Goal: Task Accomplishment & Management: Use online tool/utility

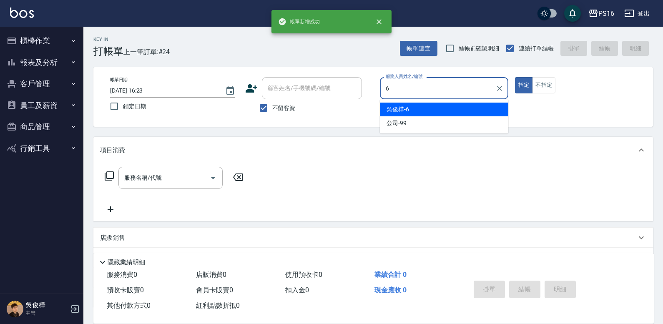
type input "[PERSON_NAME]-6"
type button "true"
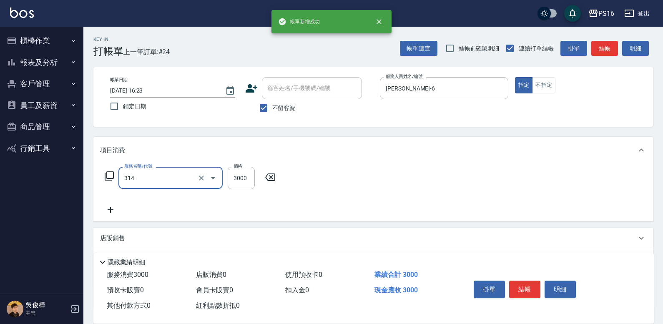
type input "CYA水質感2500UP(314)"
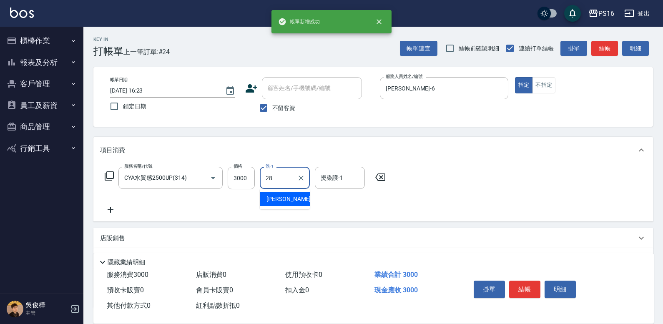
type input "[PERSON_NAME]-28"
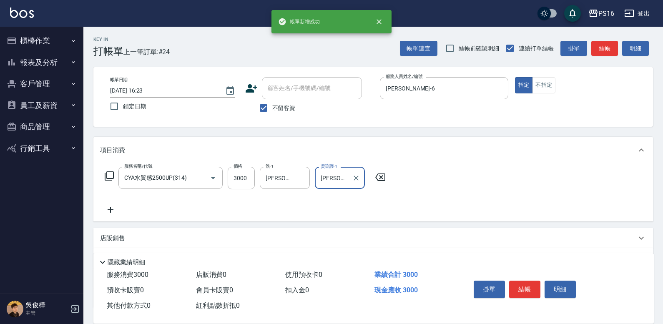
type input "[PERSON_NAME]-28"
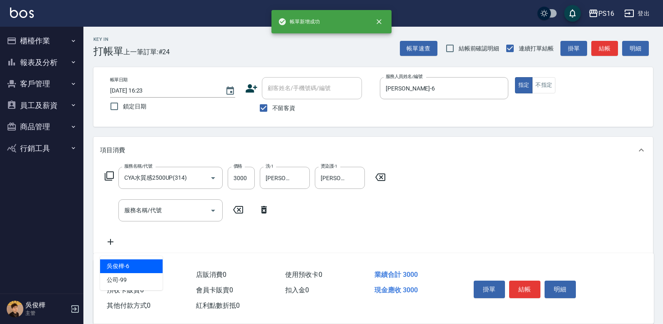
type input "[PERSON_NAME]-6"
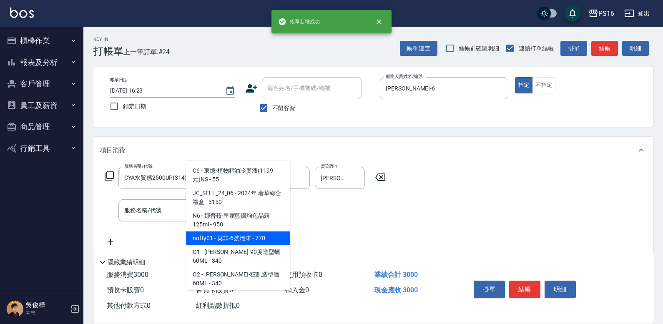
type input "莫非-6號泡沫"
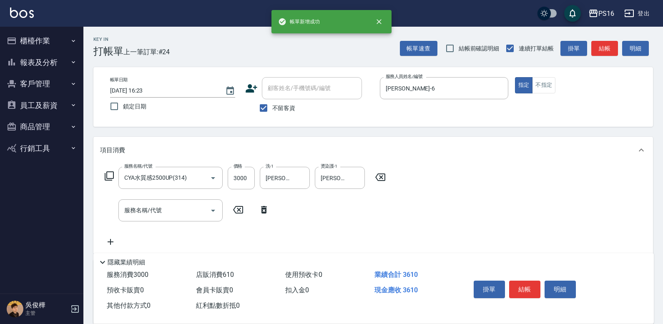
type input "610"
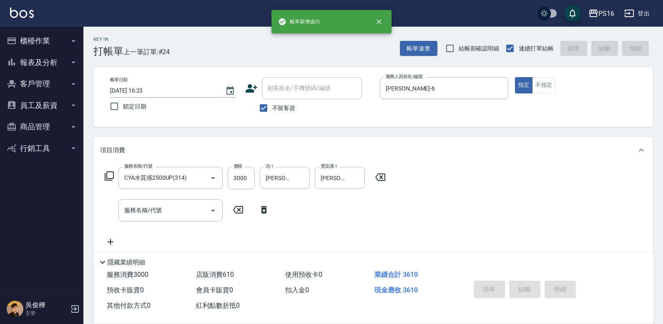
type input "[DATE] 17:34"
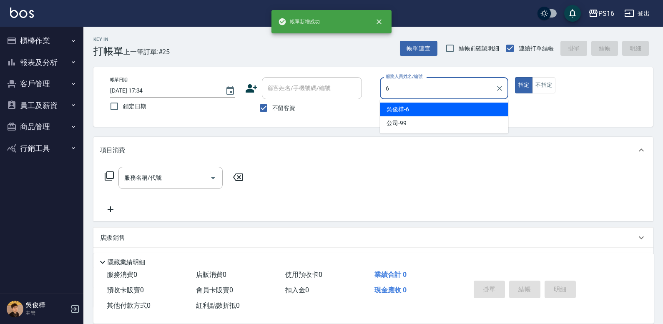
type input "[PERSON_NAME]-6"
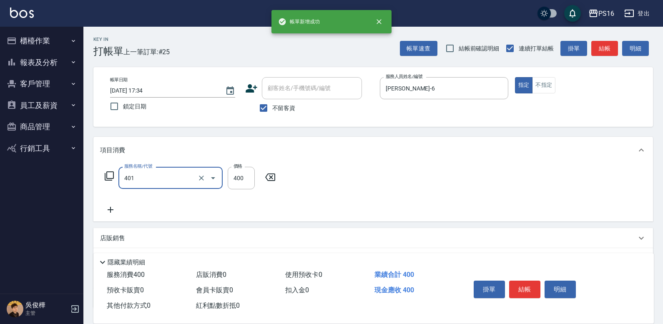
type input "剪髮(401)"
type input "300"
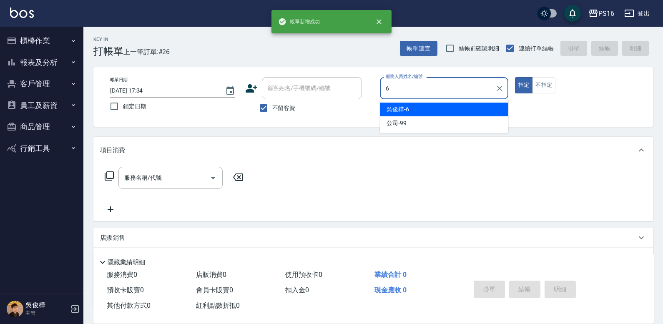
type input "[PERSON_NAME]-6"
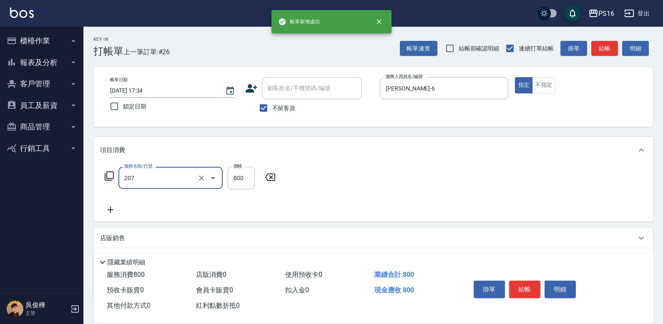
type input "清潔洗(207)"
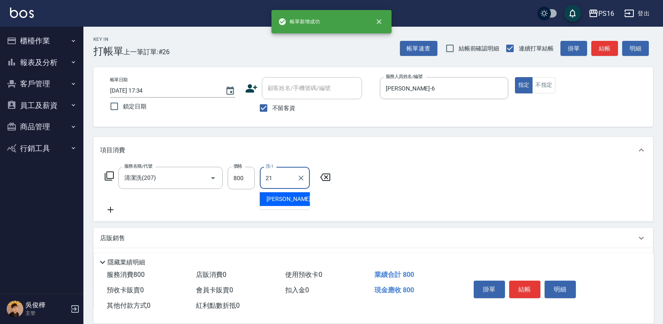
type input "[PERSON_NAME]-21"
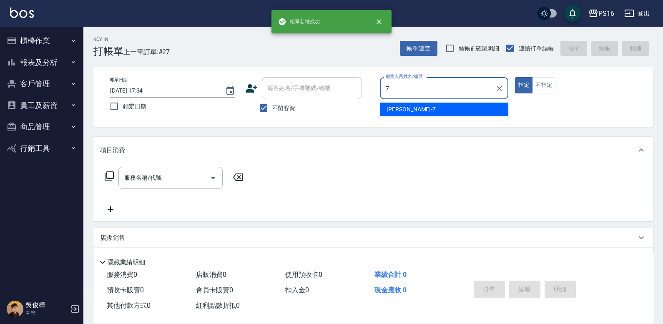
type input "[PERSON_NAME]-7"
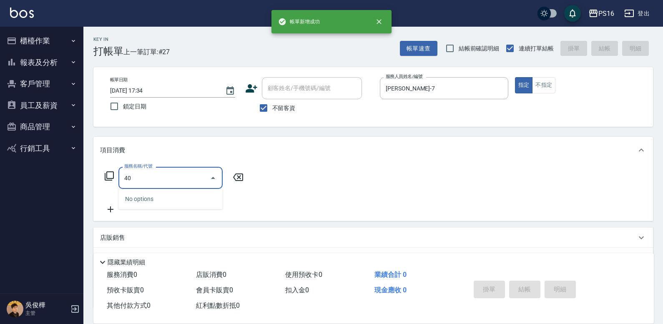
type input "4"
type input "歐娜洗髮精(210)"
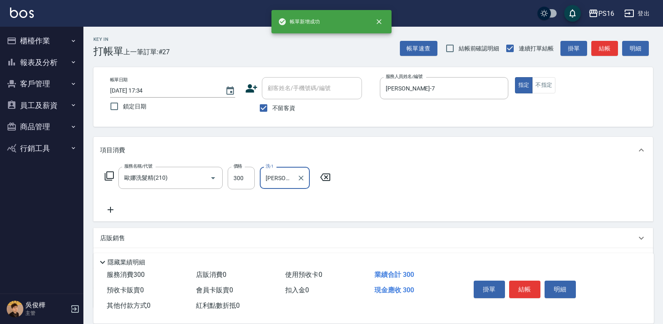
type input "[PERSON_NAME]-21"
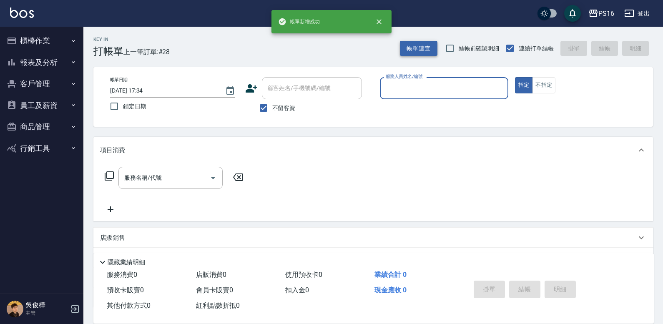
click at [412, 43] on button "帳單速查" at bounding box center [419, 48] width 38 height 15
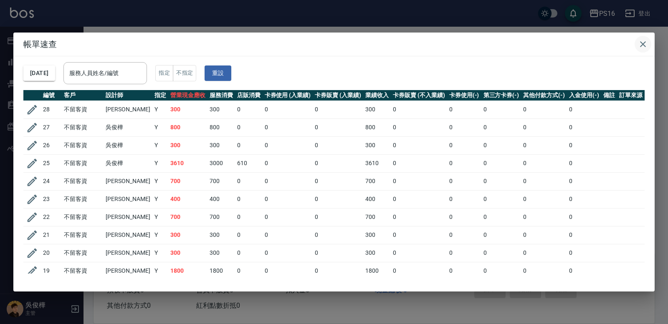
drag, startPoint x: 636, startPoint y: 46, endPoint x: 641, endPoint y: 45, distance: 4.6
click at [636, 46] on button "button" at bounding box center [642, 44] width 17 height 17
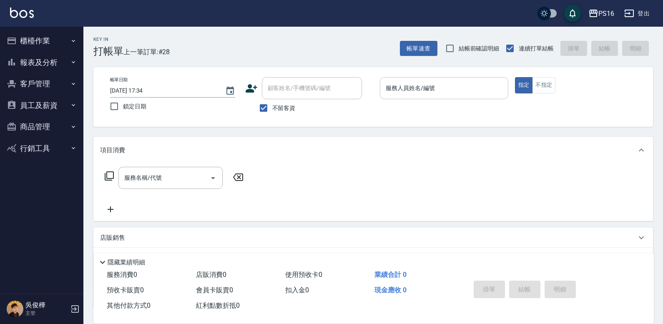
click at [472, 76] on div "帳單日期 [DATE] 17:34 鎖定日期 顧客姓名/手機號碼/編號 顧客姓名/手機號碼/編號 不留客資 服務人員姓名/編號 服務人員姓名/編號 指定 不指定" at bounding box center [373, 97] width 560 height 60
click at [466, 87] on input "服務人員姓名/編號" at bounding box center [444, 88] width 121 height 15
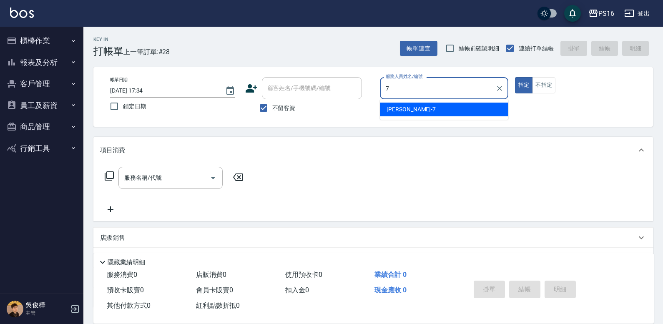
type input "[PERSON_NAME]-7"
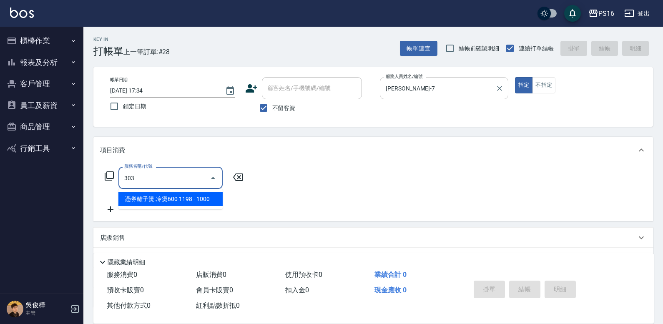
type input "憑券離子燙.冷燙600-1198(303)"
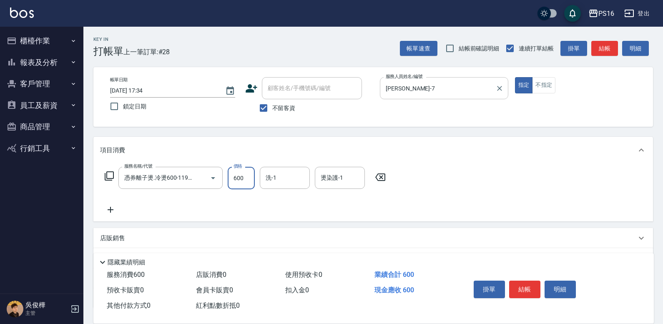
type input "600"
type input "[PERSON_NAME]-20"
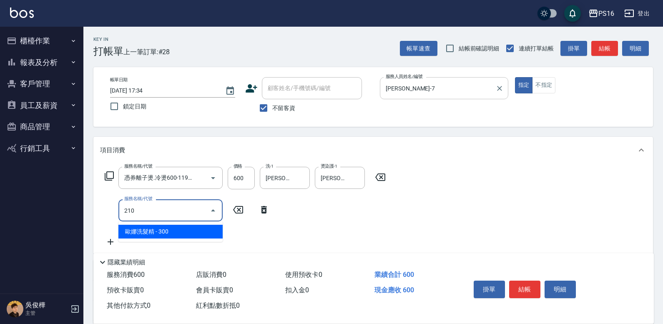
type input "歐娜洗髮精(210)"
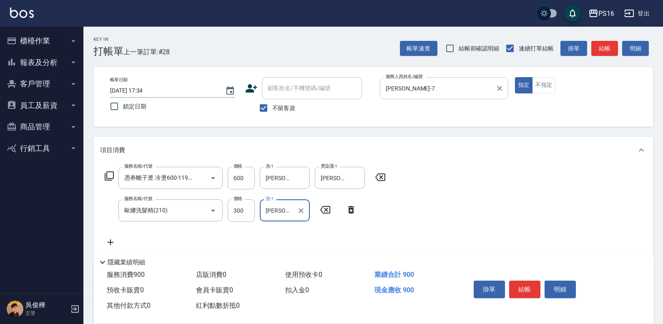
type input "[PERSON_NAME]-20"
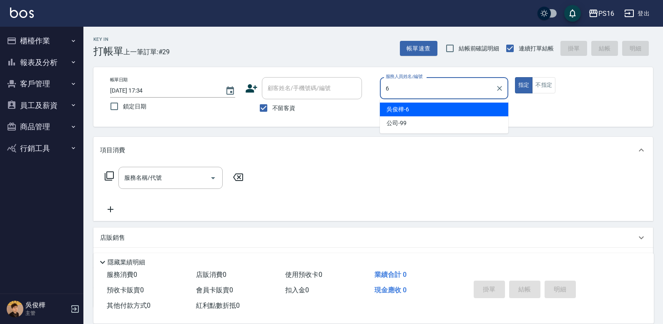
type input "[PERSON_NAME]-6"
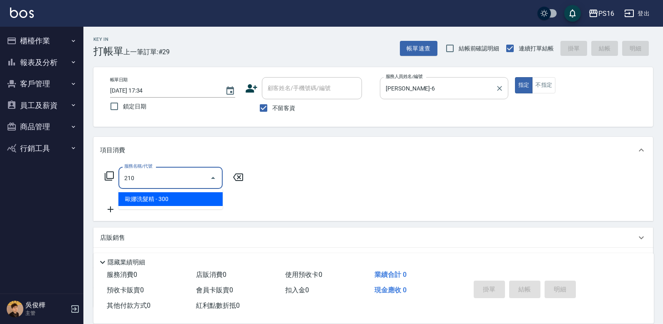
type input "歐娜洗髮精(210)"
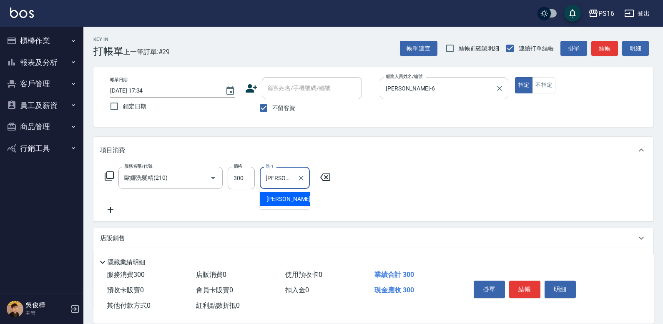
type input "[PERSON_NAME]-28"
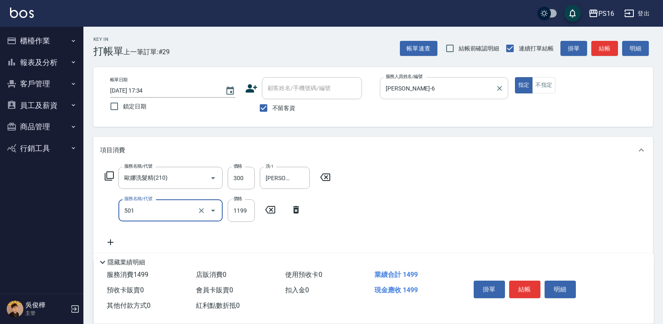
type input "染髮(501)"
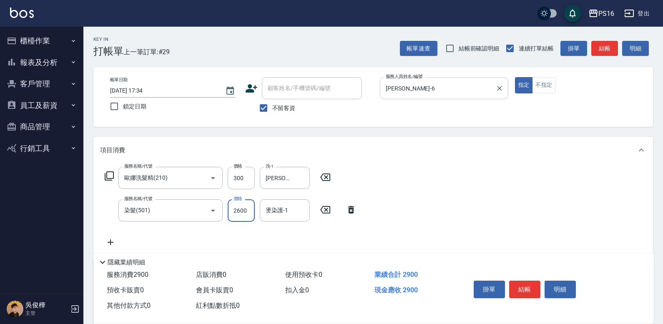
type input "2600"
type input "[PERSON_NAME]-28"
type input "剪髮(401)"
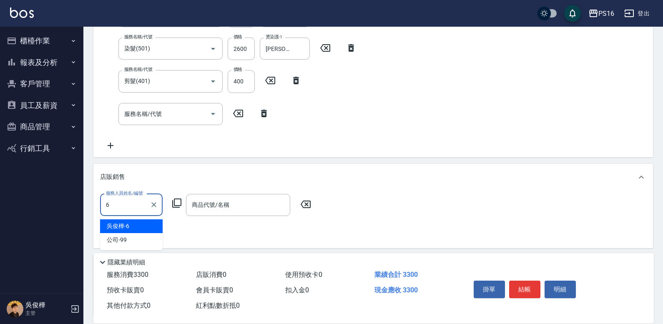
type input "[PERSON_NAME]-6"
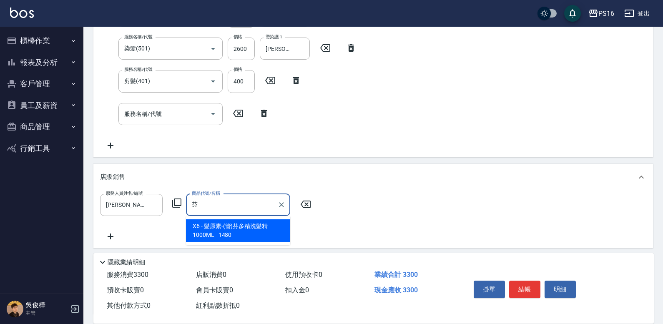
type input "髮原素-(管)芬多精洗髮精1000ML"
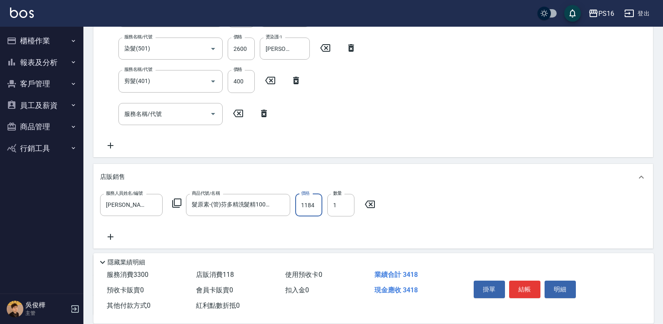
type input "1184"
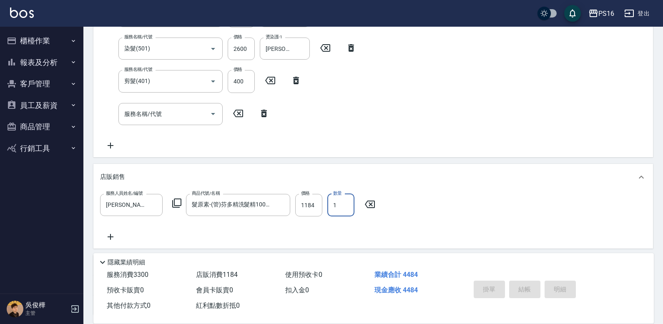
type input "[DATE] 17:35"
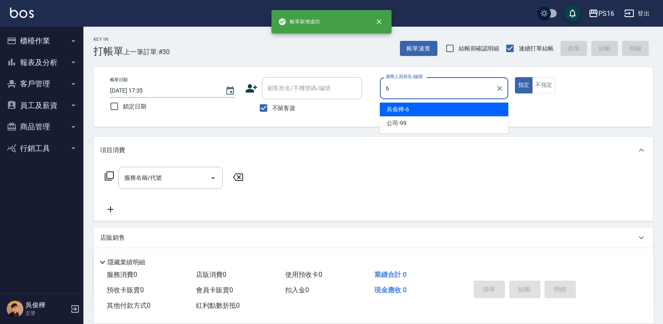
type input "[PERSON_NAME]-6"
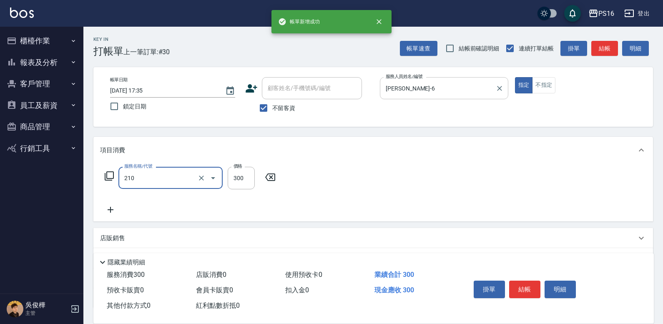
type input "歐娜洗髮精(210)"
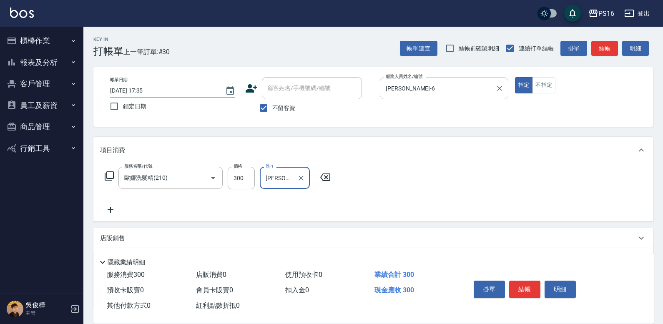
type input "[PERSON_NAME]-24"
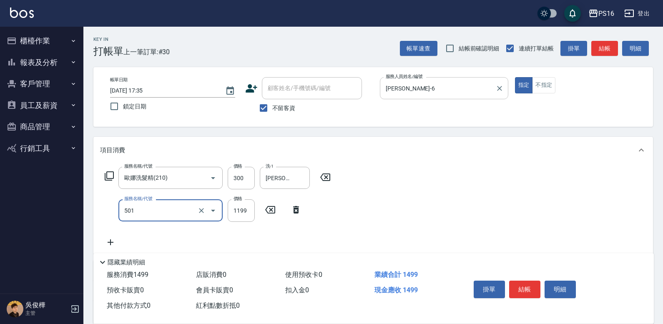
type input "染髮(501)"
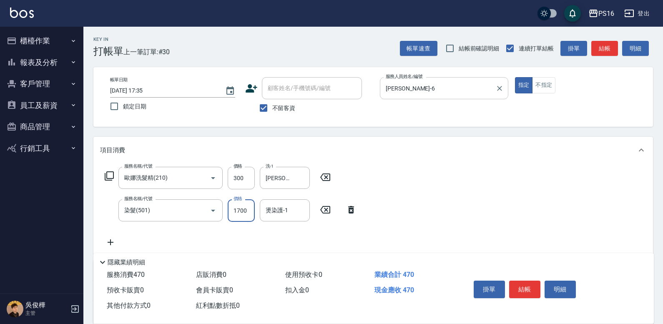
type input "1700"
type input "[PERSON_NAME]-24"
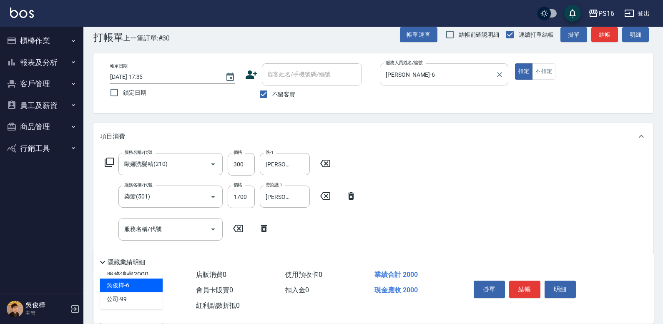
type input "[PERSON_NAME]-6"
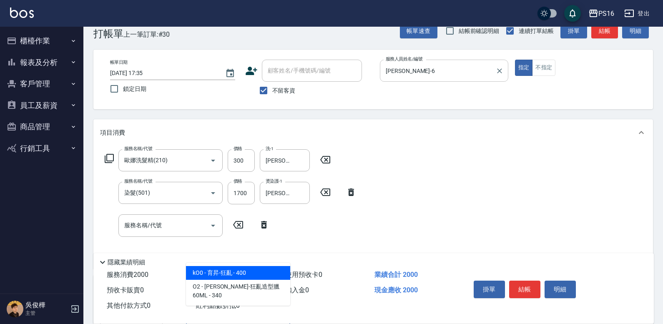
type input "育昇-狂亂"
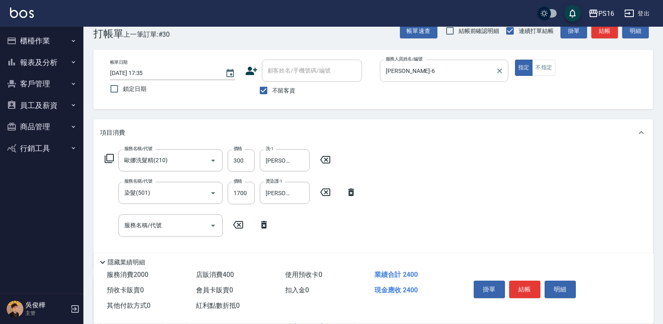
scroll to position [22, 0]
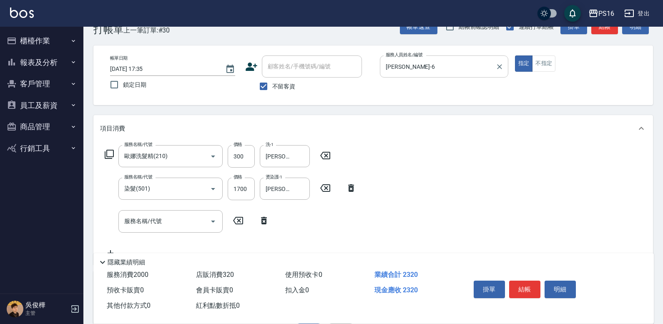
type input "320"
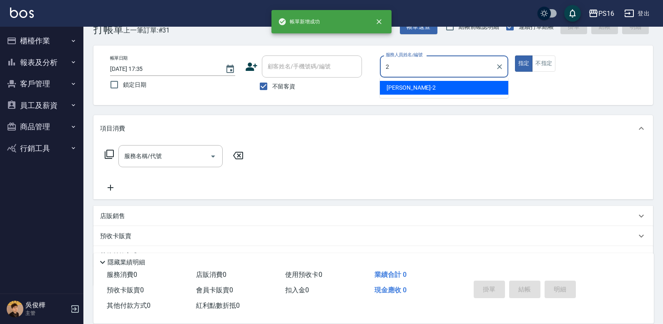
type input "[PERSON_NAME]-2"
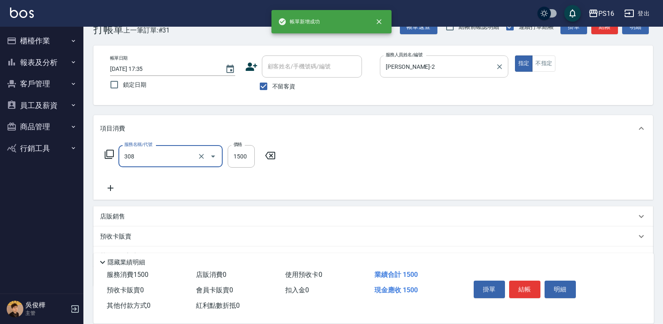
type input "效能離子燙1500(308)"
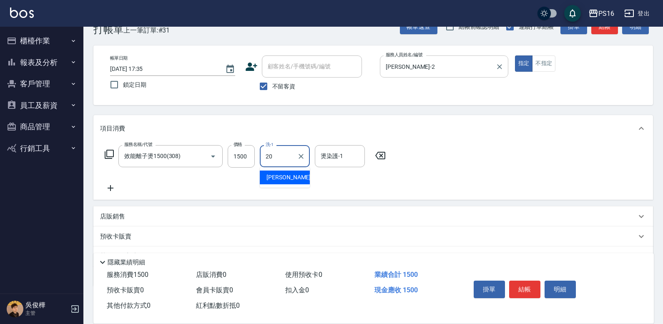
type input "[PERSON_NAME]-20"
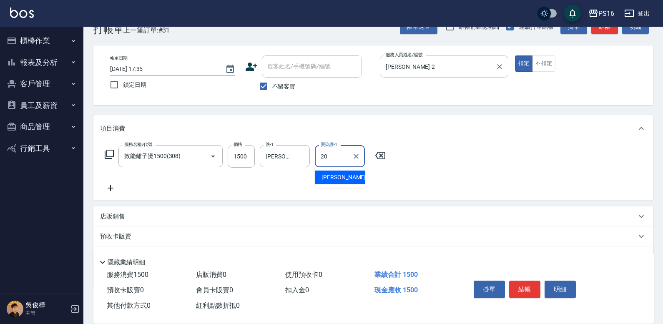
type input "[PERSON_NAME]-20"
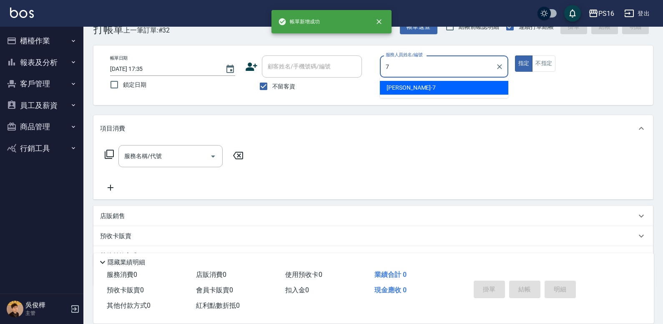
type input "[PERSON_NAME]-7"
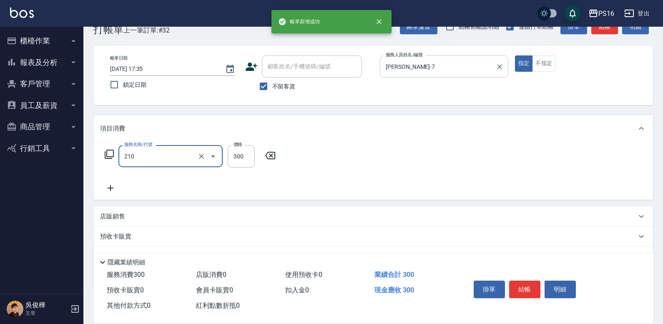
type input "歐娜洗髮精(210)"
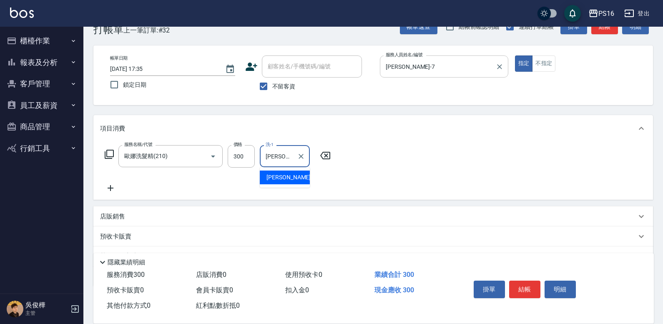
type input "[PERSON_NAME]-21"
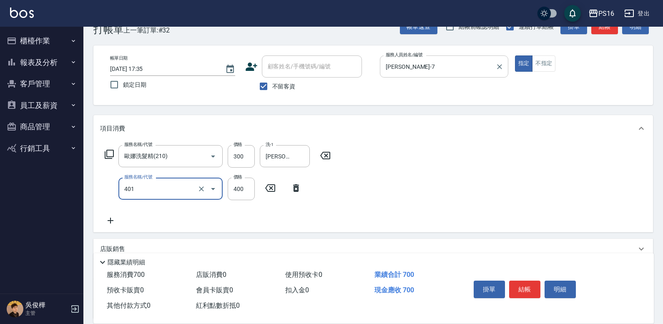
type input "剪髮(401)"
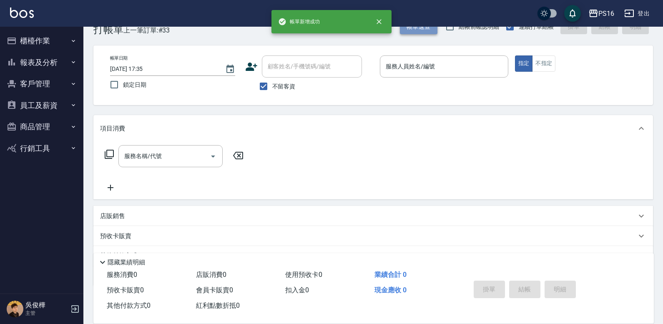
click at [424, 33] on button "帳單速查" at bounding box center [419, 26] width 38 height 15
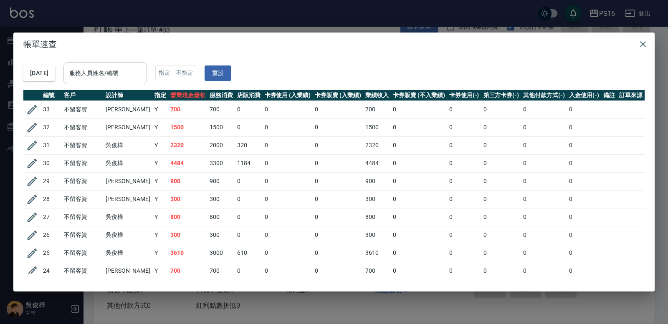
drag, startPoint x: 99, startPoint y: 83, endPoint x: 108, endPoint y: 81, distance: 9.4
click at [100, 83] on div "服務人員姓名/編號" at bounding box center [104, 73] width 83 height 22
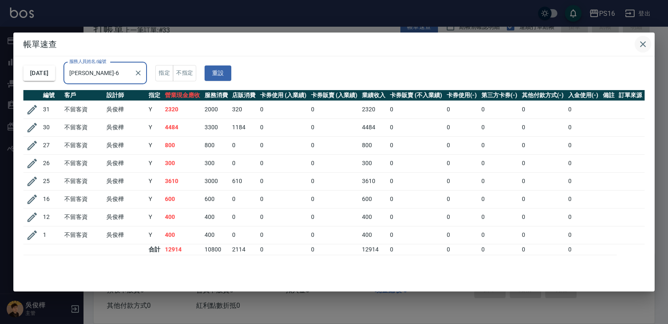
type input "[PERSON_NAME]-6"
click at [643, 48] on icon "button" at bounding box center [643, 44] width 10 height 10
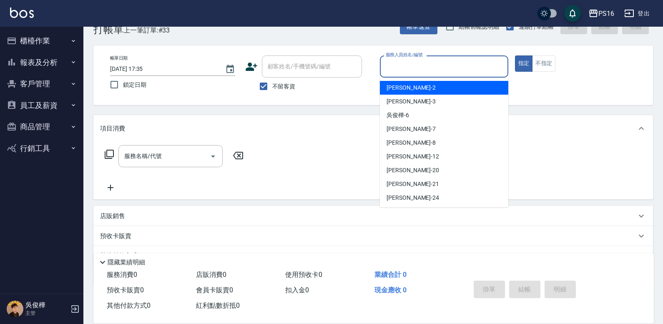
click at [432, 69] on input "服務人員姓名/編號" at bounding box center [444, 66] width 121 height 15
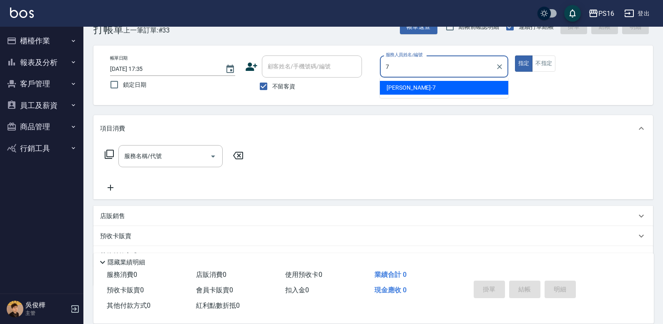
type input "[PERSON_NAME]-7"
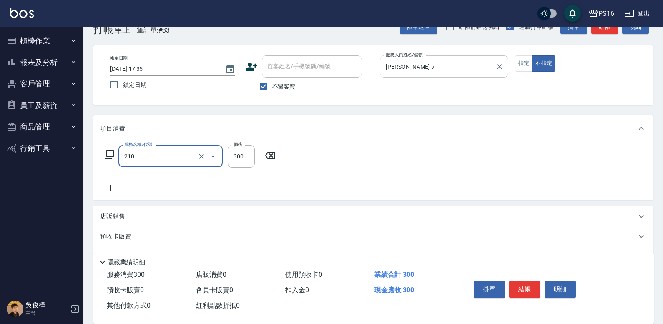
type input "歐娜洗髮精(210)"
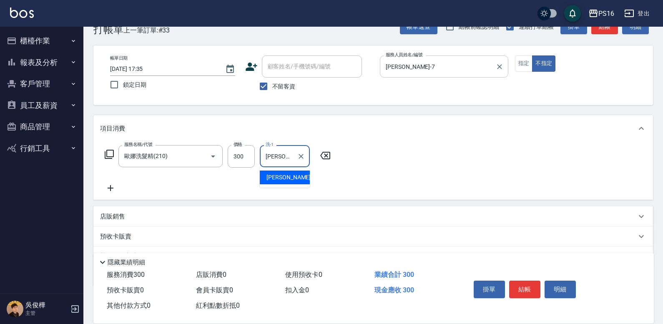
type input "[PERSON_NAME]-21"
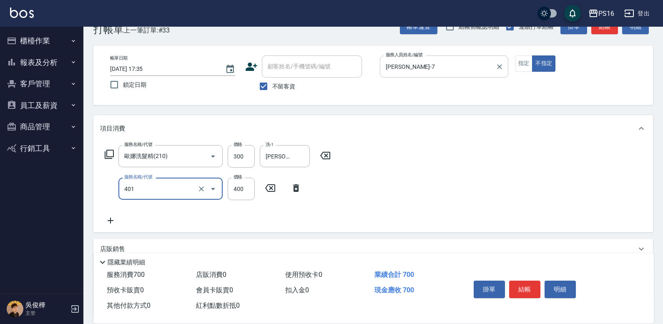
type input "剪髮(401)"
type input "150"
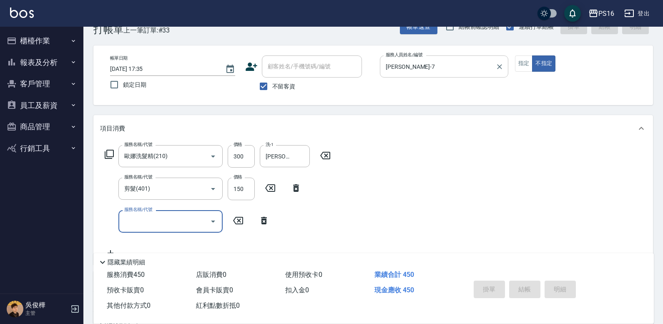
type input "[DATE] 18:05"
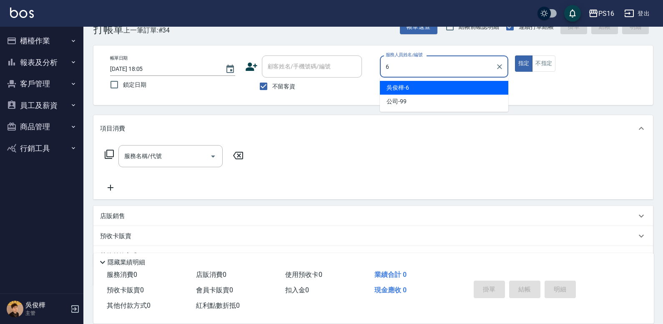
type input "[PERSON_NAME]-6"
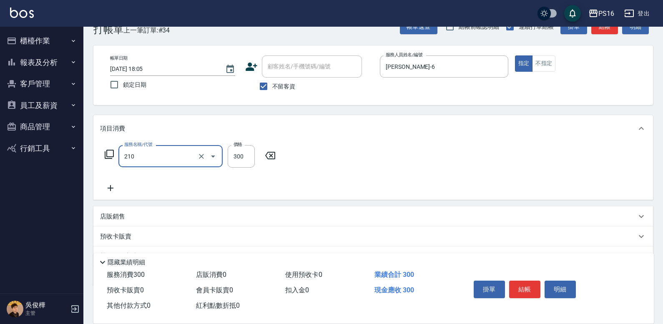
type input "歐娜洗髮精(210)"
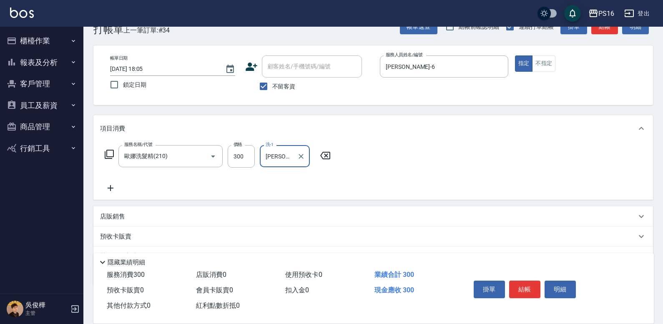
type input "[PERSON_NAME]-20"
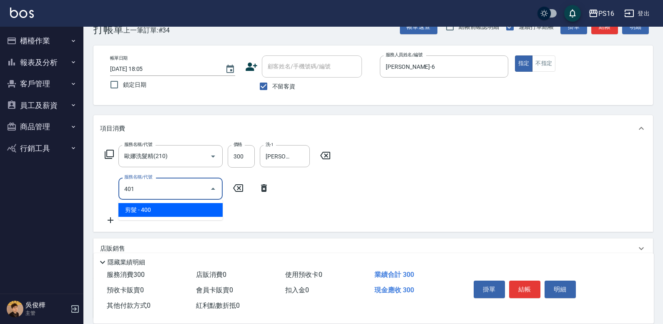
type input "剪髮(401)"
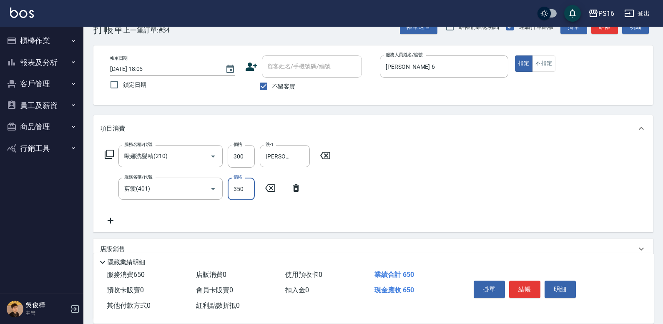
type input "350"
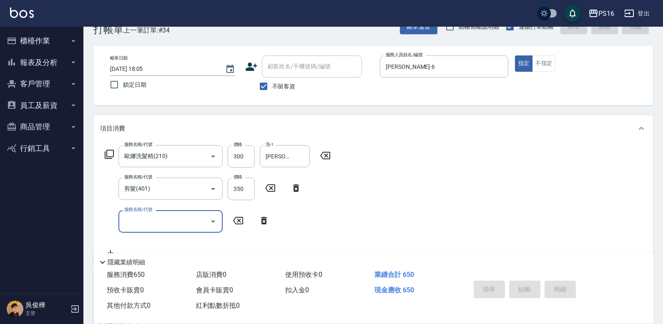
type input "[DATE] 18:53"
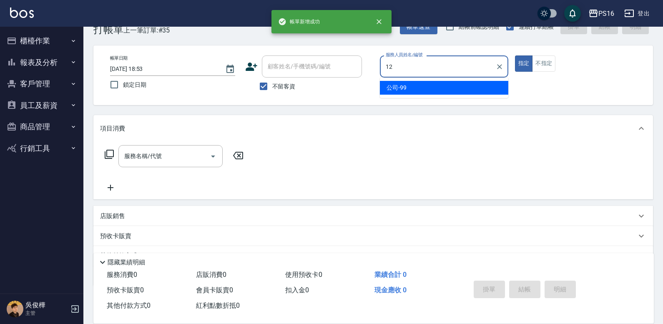
type input "[PERSON_NAME]-12"
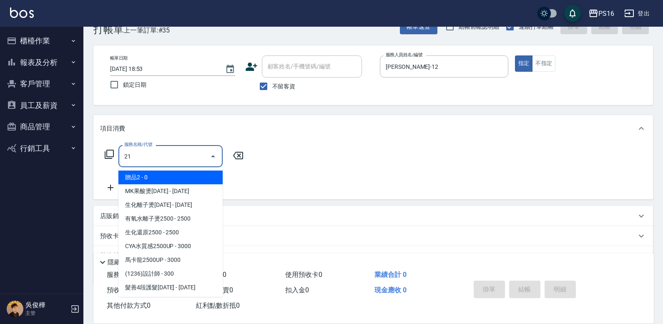
type input "2"
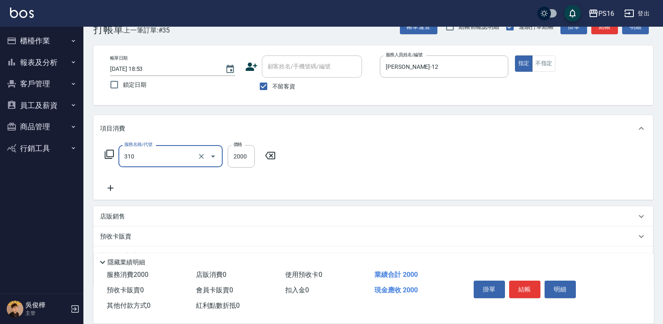
type input "MK果酸燙2000(310)"
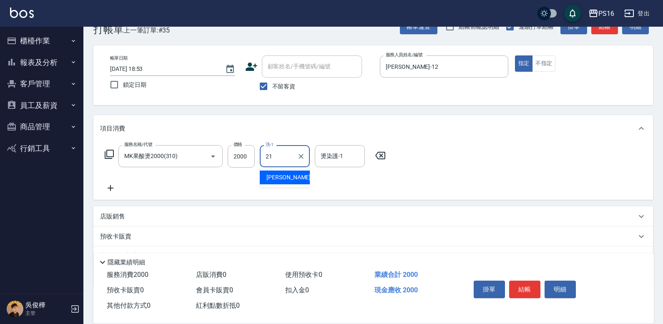
type input "[PERSON_NAME]-21"
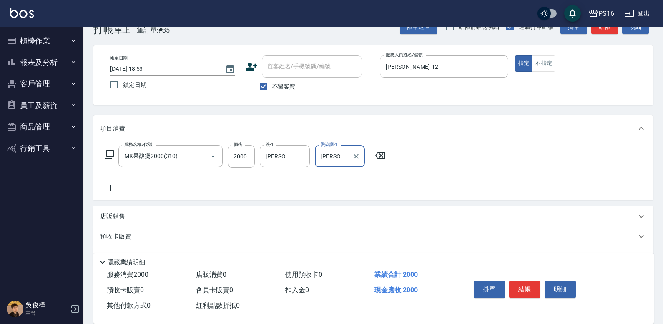
type input "[PERSON_NAME]-12"
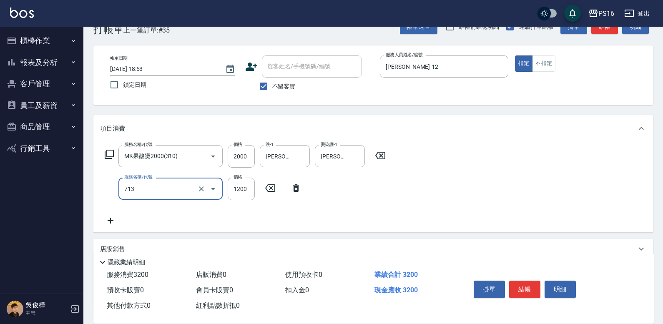
type input "水樣結構式1200(713)"
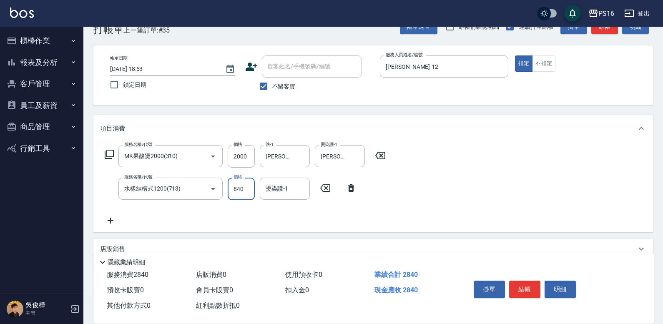
type input "840"
type input "[PERSON_NAME]-21"
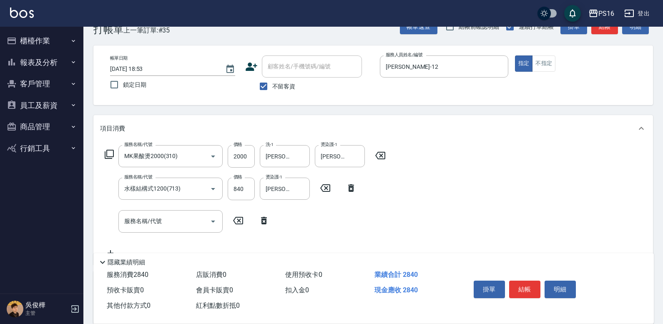
scroll to position [0, 0]
type input "[PERSON_NAME]-12"
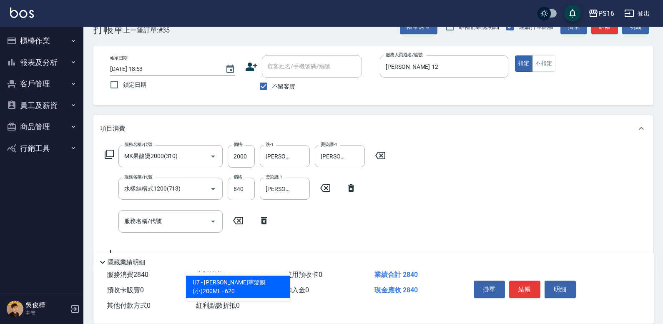
type input "[PERSON_NAME]萃髮膜(小)200ML"
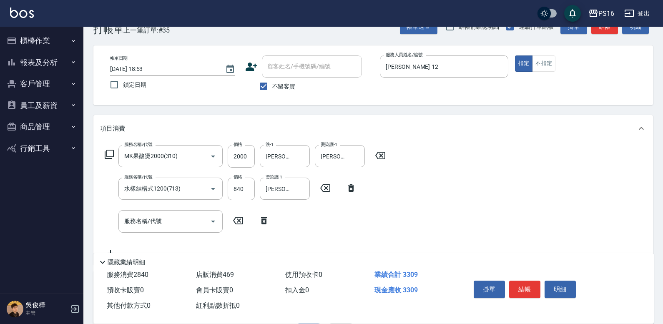
type input "469"
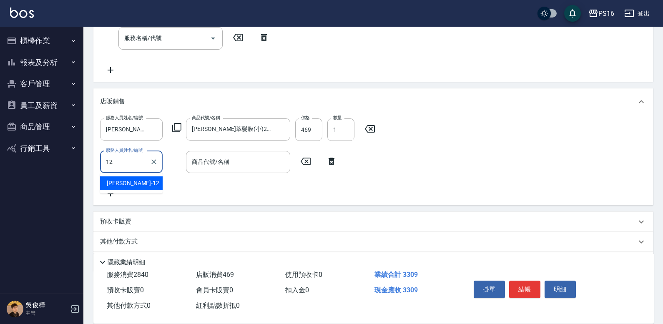
type input "[PERSON_NAME]-12"
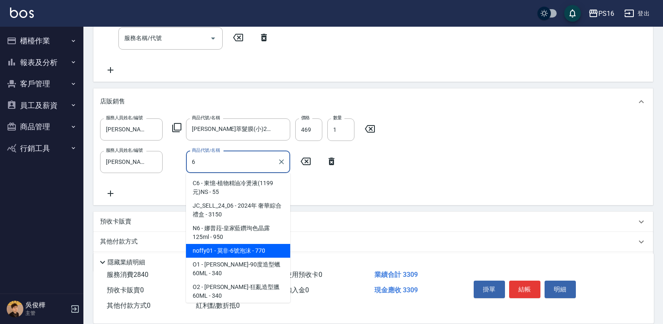
type input "莫非-6號泡沫"
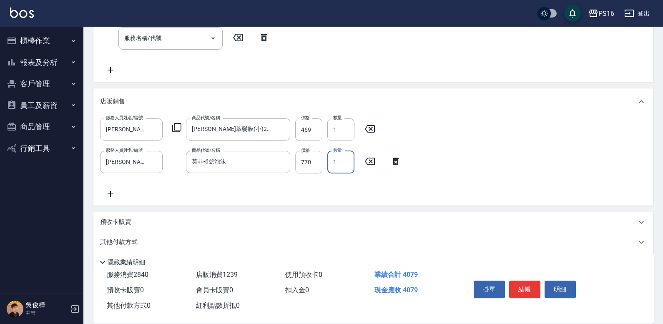
click at [307, 160] on input "770" at bounding box center [308, 162] width 27 height 23
type input "616"
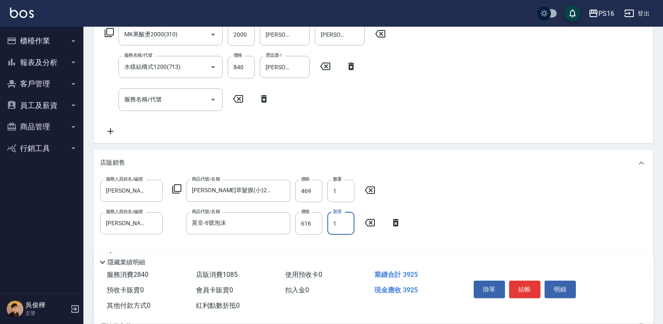
scroll to position [144, 0]
click at [315, 190] on input "469" at bounding box center [308, 190] width 27 height 23
type input "496"
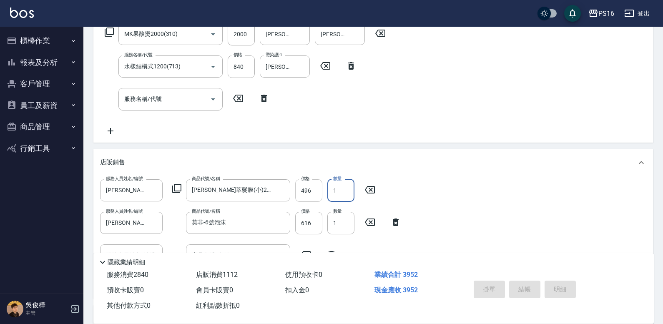
type input "[DATE] 18:54"
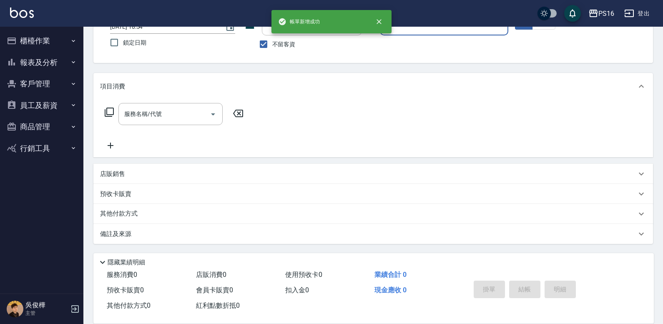
scroll to position [0, 0]
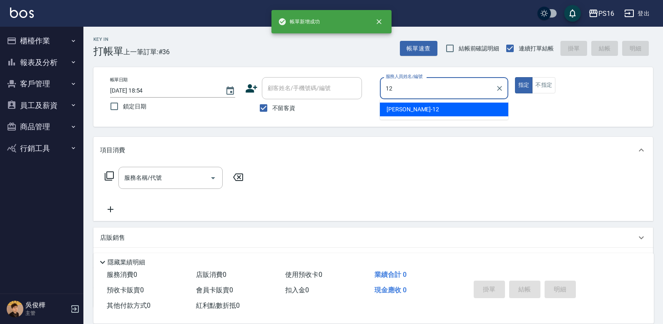
type input "[PERSON_NAME]-12"
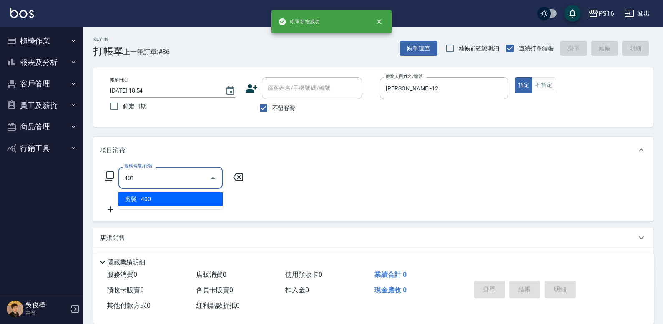
type input "剪髮(401)"
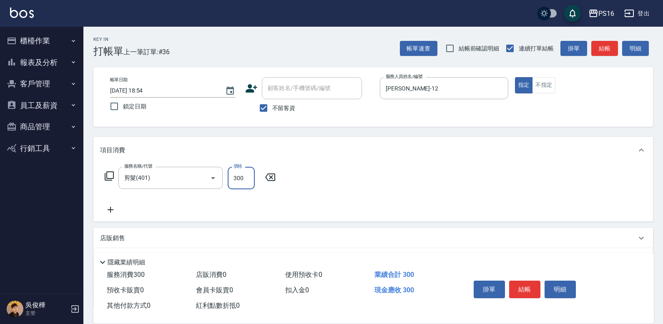
type input "300"
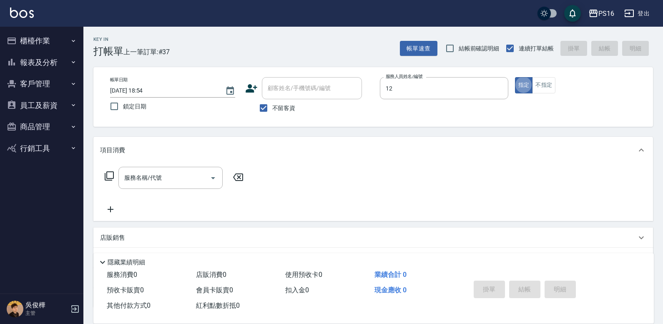
type input "[PERSON_NAME]-12"
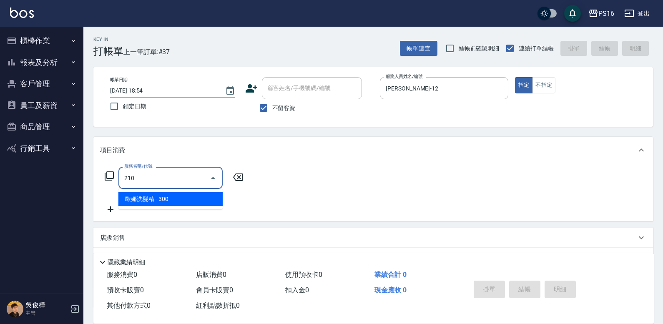
type input "歐娜洗髮精(210)"
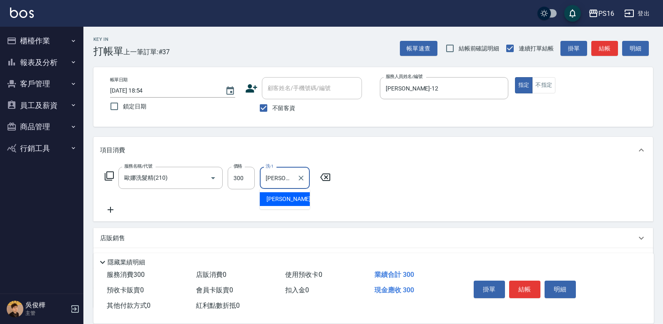
type input "[PERSON_NAME]-12"
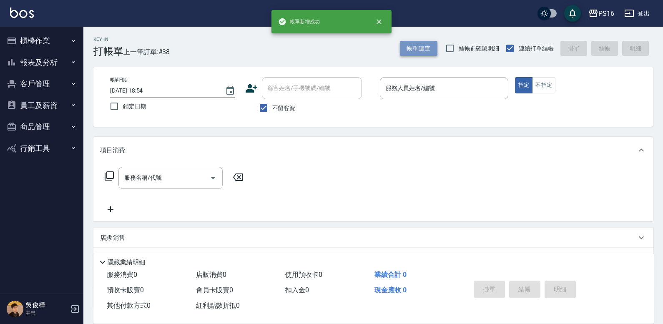
click at [425, 46] on button "帳單速查" at bounding box center [419, 48] width 38 height 15
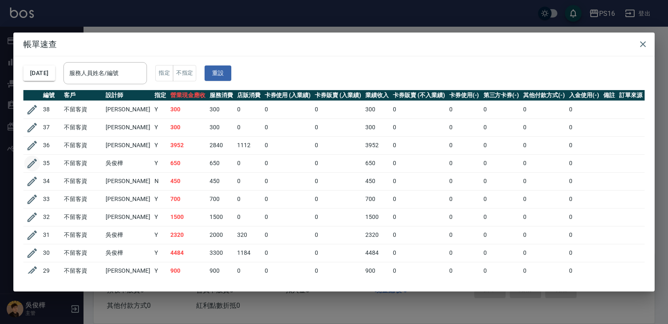
click at [33, 163] on icon "button" at bounding box center [32, 163] width 13 height 13
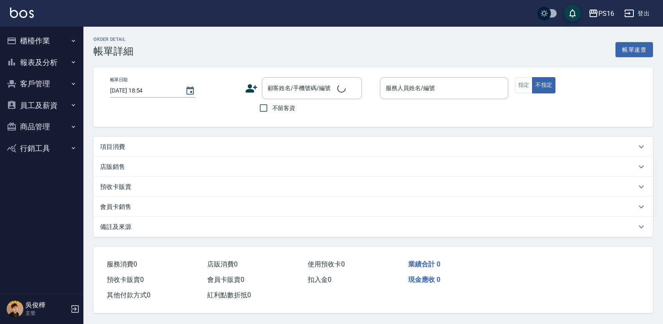
type input "[DATE] 18:05"
checkbox input "true"
type input "[PERSON_NAME]-6"
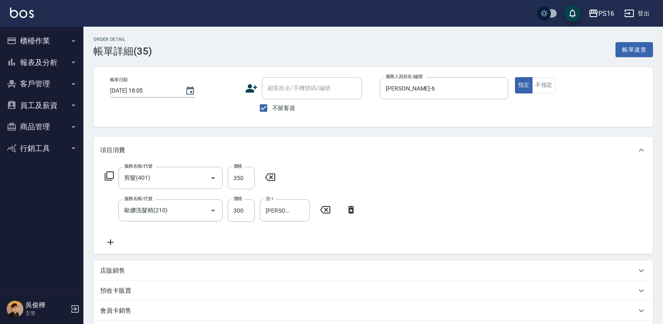
type input "剪髮(401)"
type input "歐娜洗髮精(210)"
drag, startPoint x: 244, startPoint y: 209, endPoint x: 248, endPoint y: 194, distance: 15.2
click at [244, 209] on input "300" at bounding box center [241, 210] width 27 height 23
click at [247, 173] on input "350" at bounding box center [241, 178] width 27 height 23
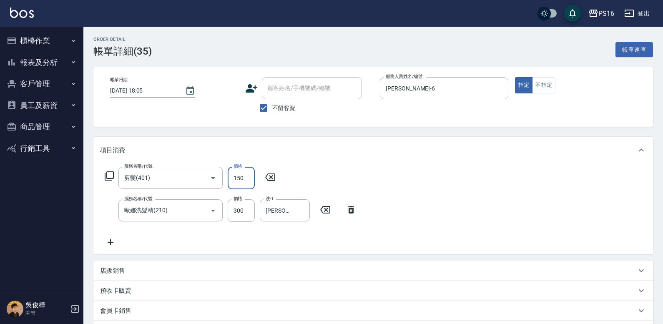
type input "150"
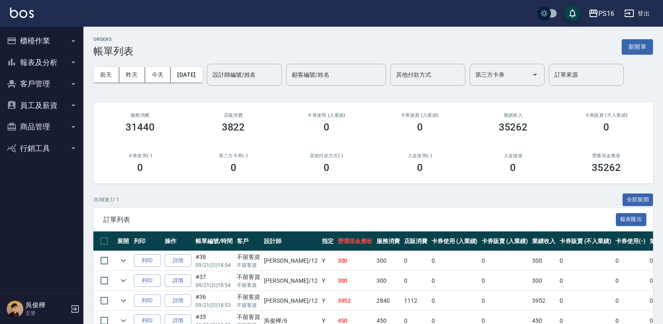
click at [25, 13] on img at bounding box center [22, 13] width 24 height 10
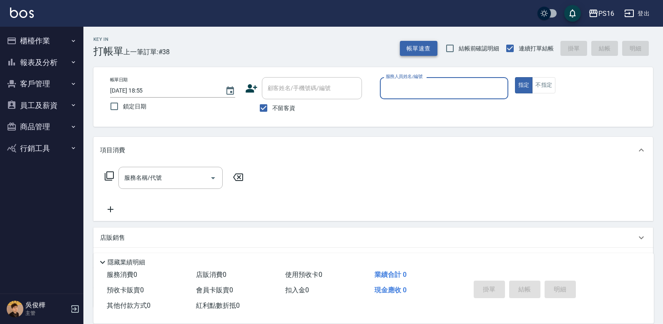
click at [431, 53] on button "帳單速查" at bounding box center [419, 48] width 38 height 15
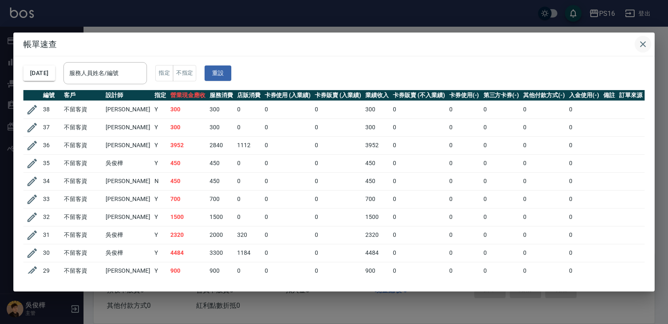
click at [647, 44] on icon "button" at bounding box center [643, 44] width 10 height 10
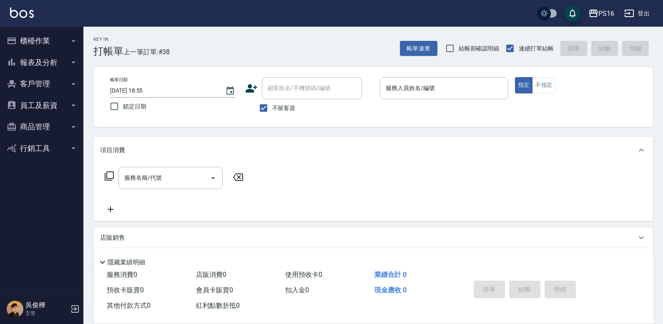
click at [53, 83] on button "客戶管理" at bounding box center [41, 84] width 77 height 22
click at [53, 77] on button "客戶管理" at bounding box center [41, 84] width 77 height 22
click at [54, 65] on button "報表及分析" at bounding box center [41, 63] width 77 height 22
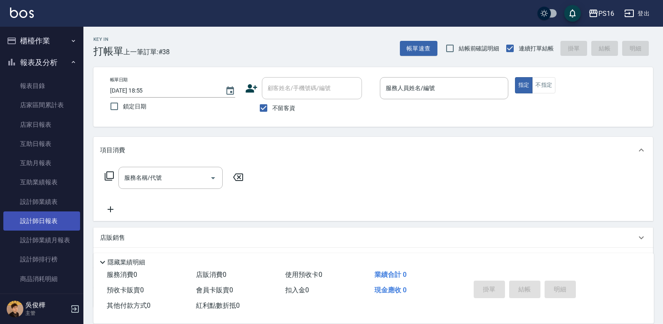
click at [50, 216] on link "設計師日報表" at bounding box center [41, 221] width 77 height 19
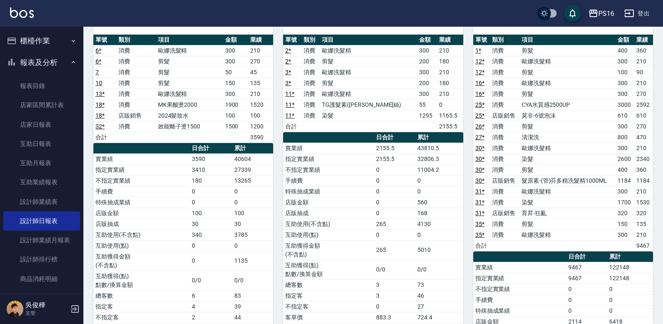
scroll to position [43, 0]
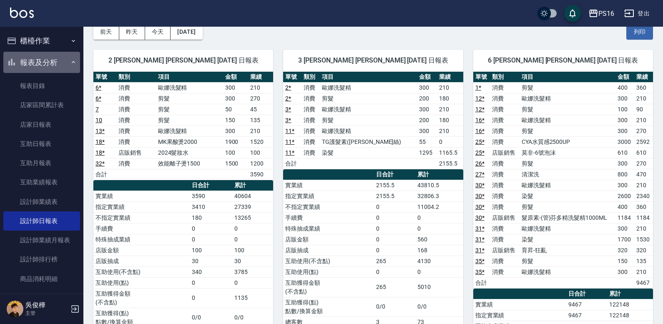
drag, startPoint x: 55, startPoint y: 60, endPoint x: 55, endPoint y: 55, distance: 5.4
click at [55, 60] on button "報表及分析" at bounding box center [41, 63] width 77 height 22
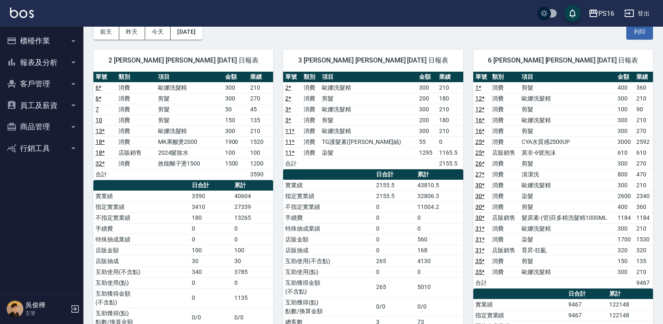
click at [58, 34] on button "櫃檯作業" at bounding box center [41, 41] width 77 height 22
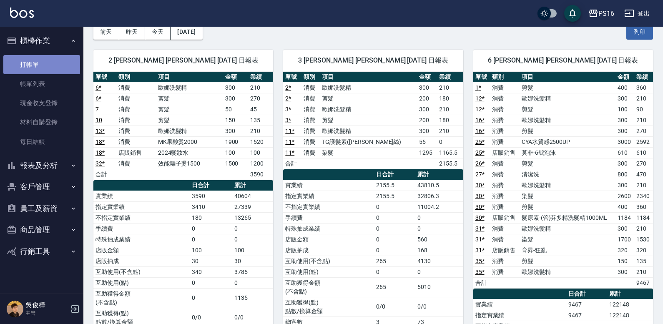
click at [48, 65] on link "打帳單" at bounding box center [41, 64] width 77 height 19
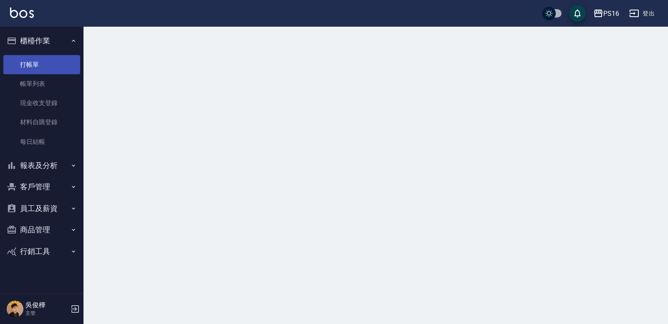
click at [48, 64] on link "打帳單" at bounding box center [41, 64] width 77 height 19
click at [67, 42] on button "櫃檯作業" at bounding box center [41, 41] width 77 height 22
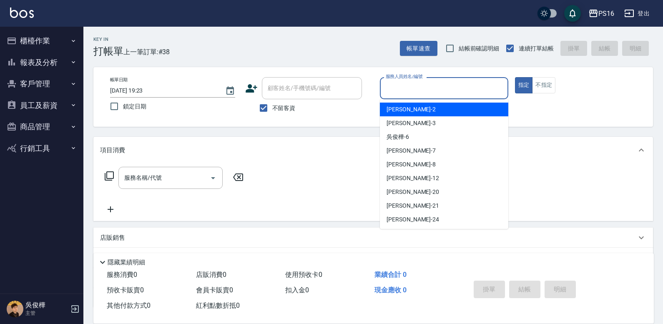
drag, startPoint x: 466, startPoint y: 92, endPoint x: 464, endPoint y: 87, distance: 5.4
click at [465, 90] on input "服務人員姓名/編號" at bounding box center [444, 88] width 121 height 15
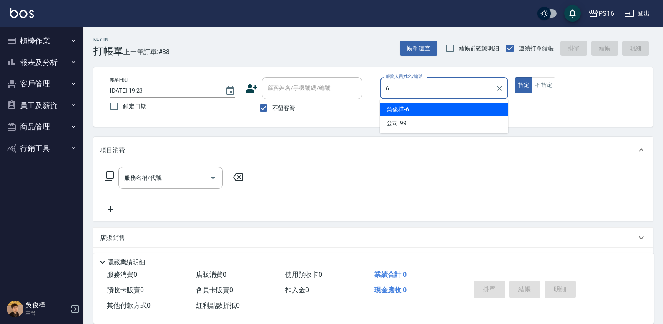
type input "[PERSON_NAME]-6"
type button "true"
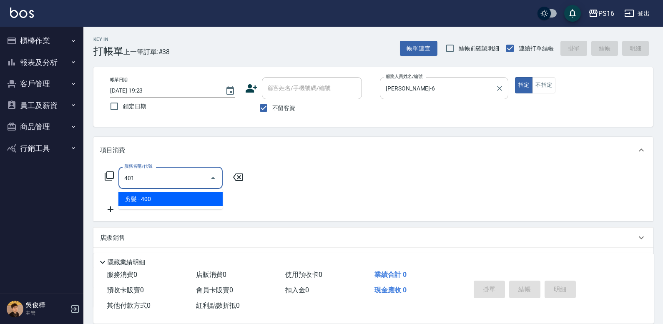
type input "剪髮(401)"
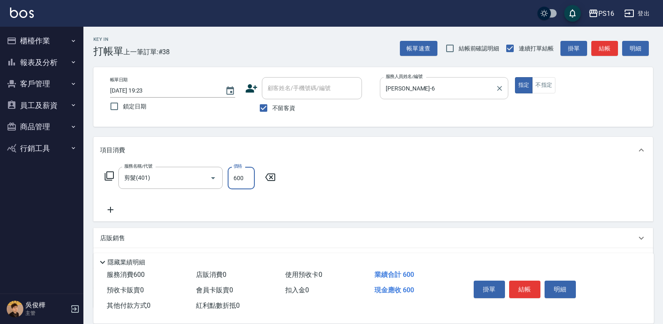
type input "600"
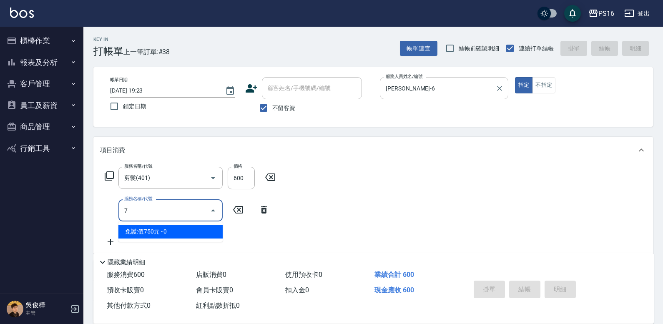
type input "免護:值750元(707)"
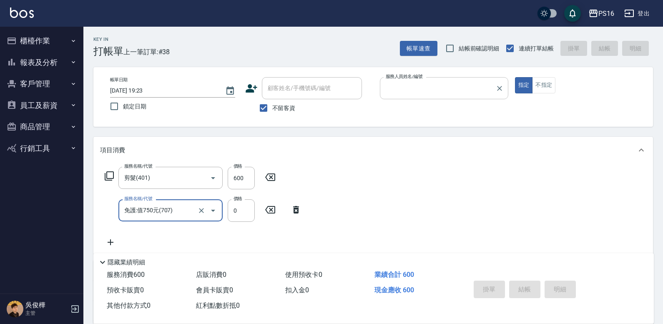
click at [515, 77] on button "指定" at bounding box center [524, 85] width 18 height 16
type input "[DATE] 19:30"
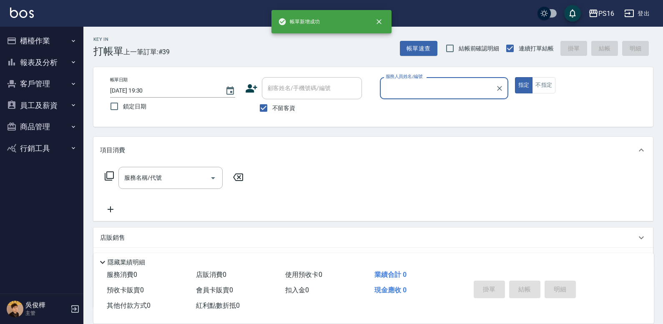
type input "4"
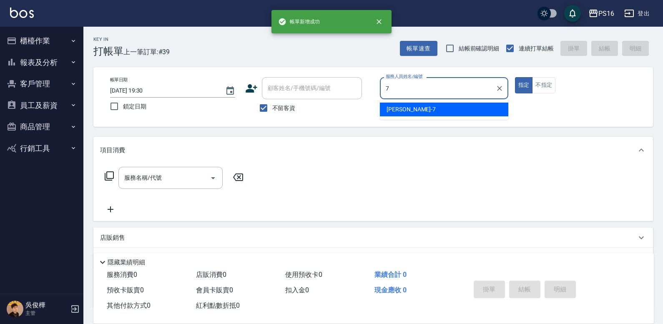
type input "[PERSON_NAME]-7"
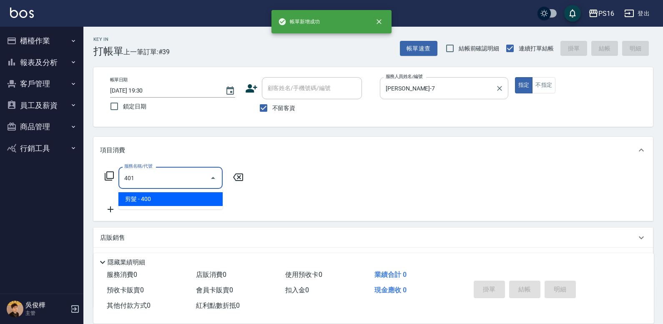
type input "剪髮(401)"
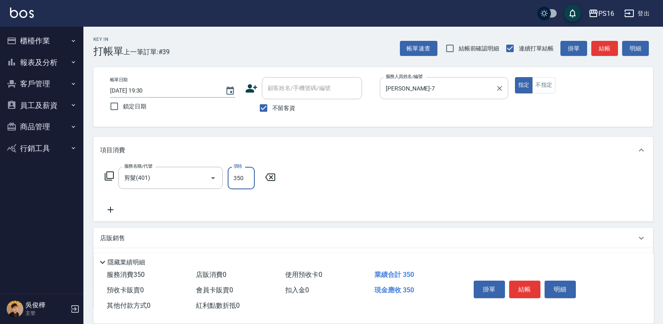
type input "350"
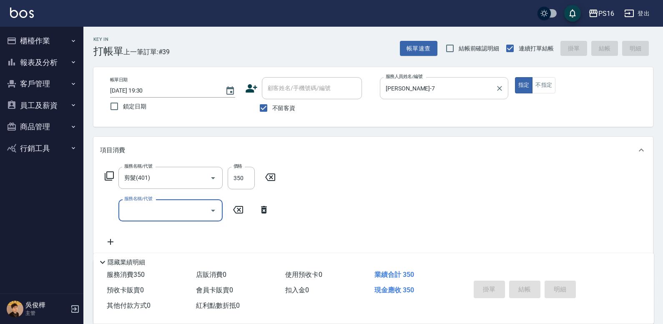
type input "[DATE] 19:31"
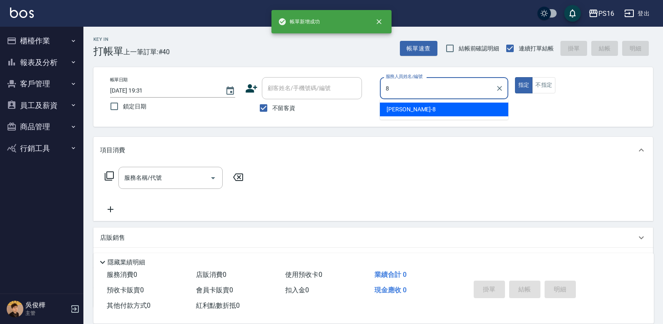
type input "[PERSON_NAME]-8"
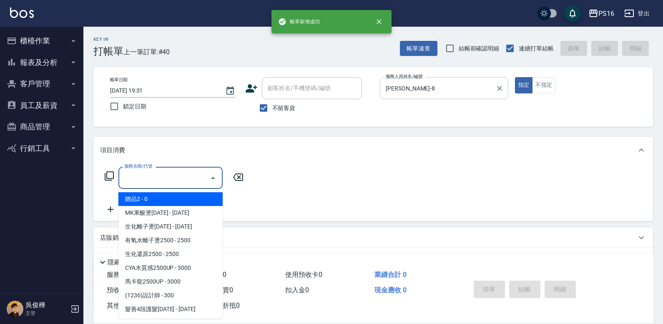
type input "2"
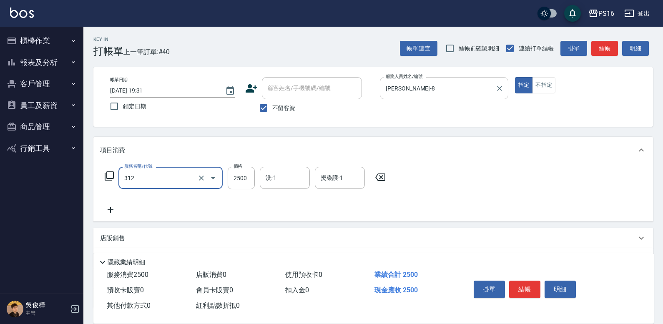
type input "有氧水離子燙2500(312)"
type input "2500"
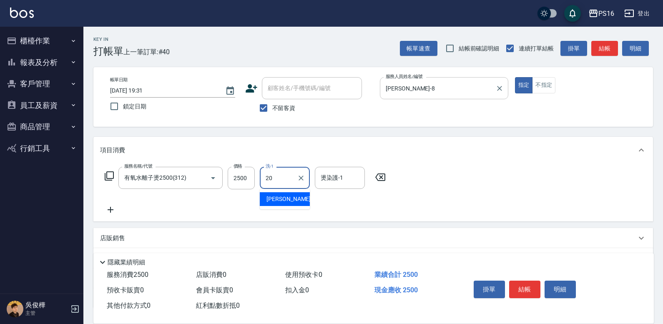
type input "[PERSON_NAME]-20"
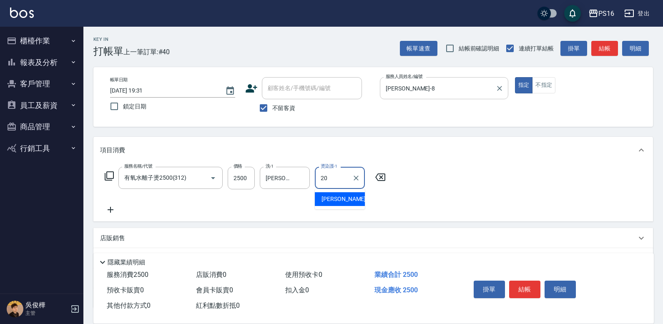
type input "[PERSON_NAME]-20"
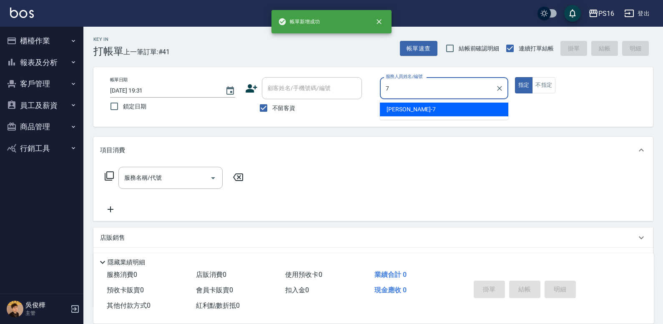
type input "[PERSON_NAME]-7"
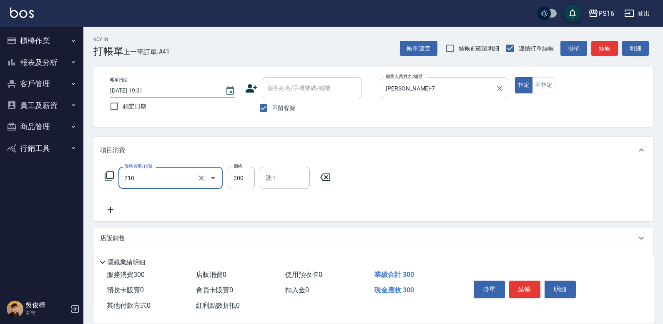
type input "歐娜洗髮精(210)"
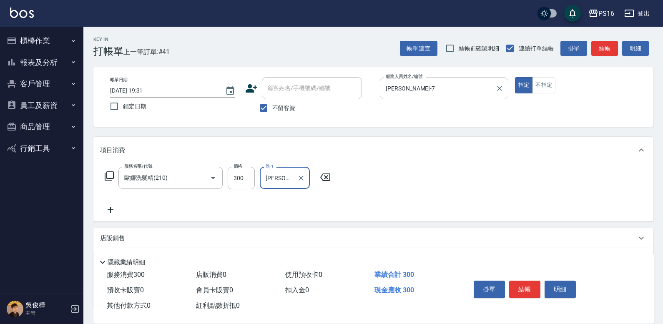
type input "[PERSON_NAME]-28"
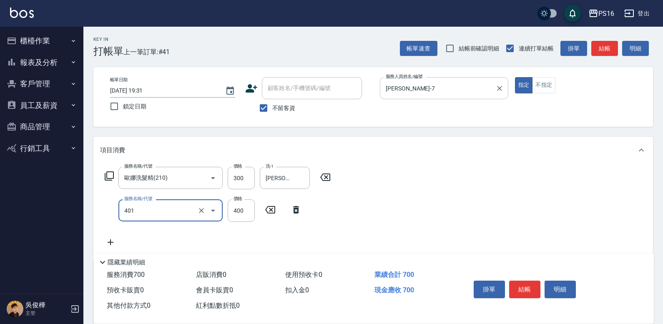
type input "剪髮(401)"
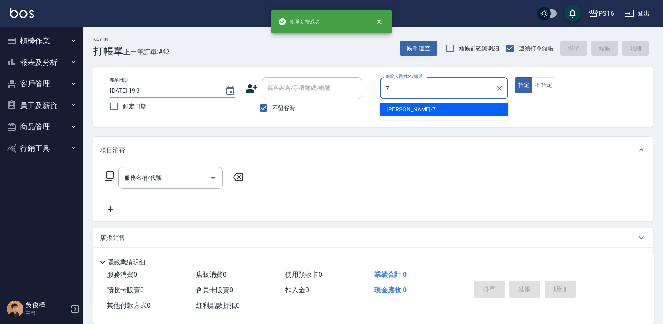
type input "[PERSON_NAME]-7"
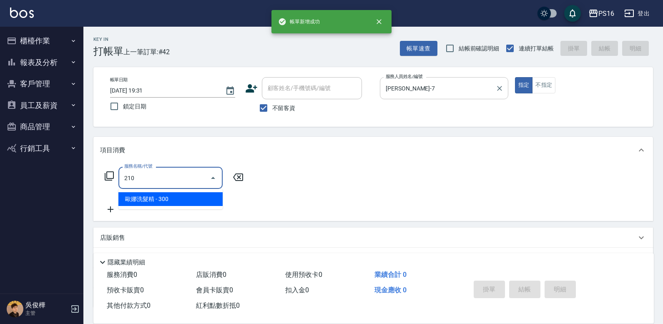
type input "歐娜洗髮精(210)"
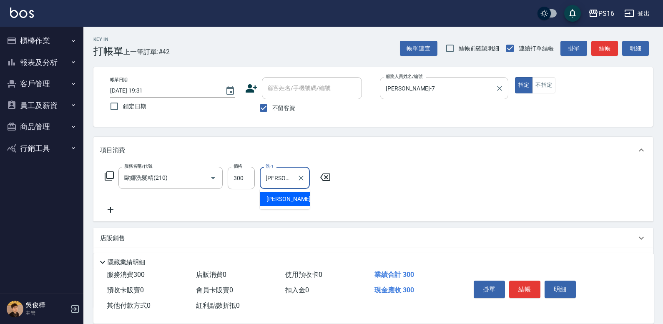
type input "[PERSON_NAME]-28"
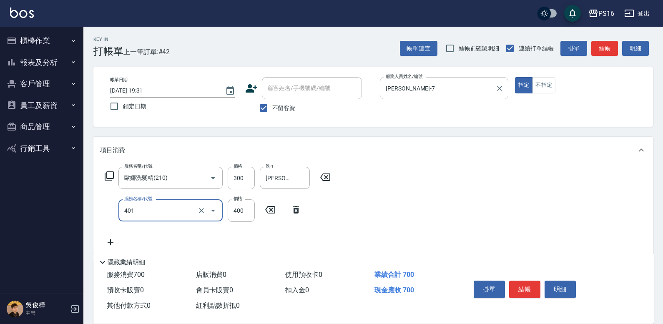
type input "剪髮(401)"
type input "200"
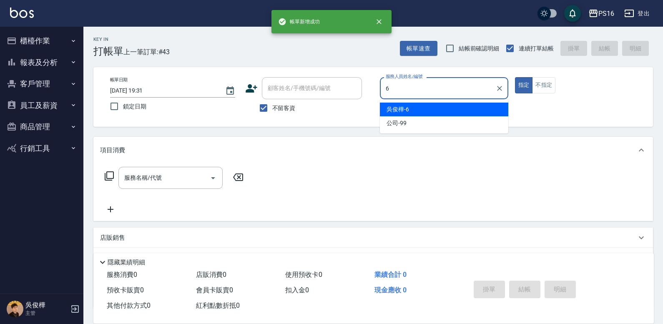
type input "[PERSON_NAME]-6"
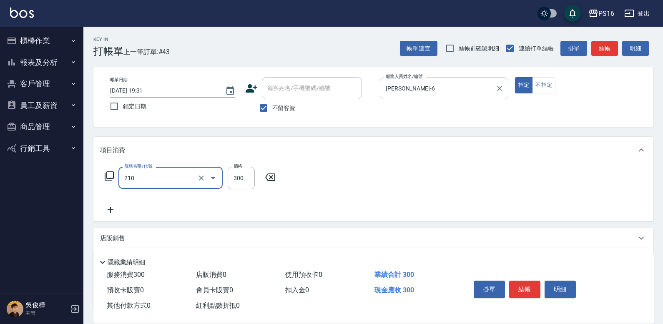
type input "歐娜洗髮精(210)"
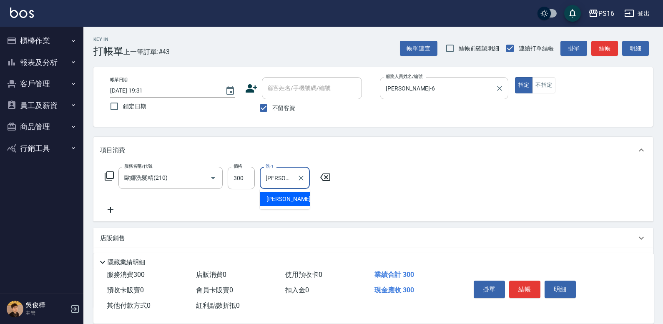
type input "[PERSON_NAME]-24"
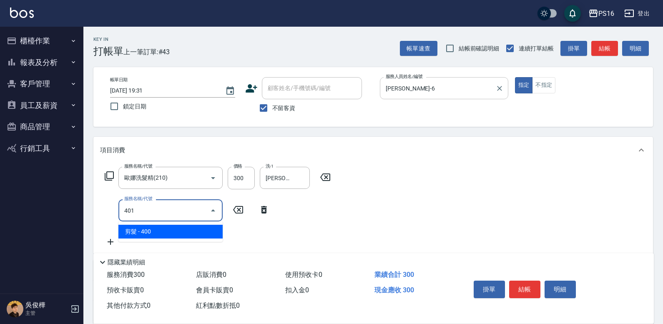
type input "剪髮(401)"
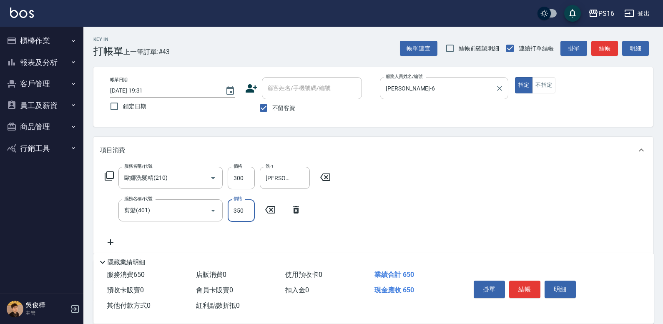
type input "350"
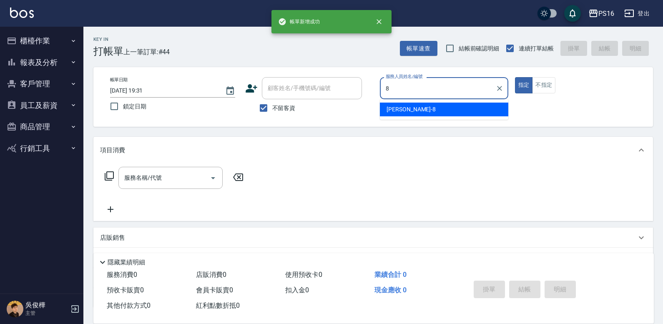
type input "[PERSON_NAME]-8"
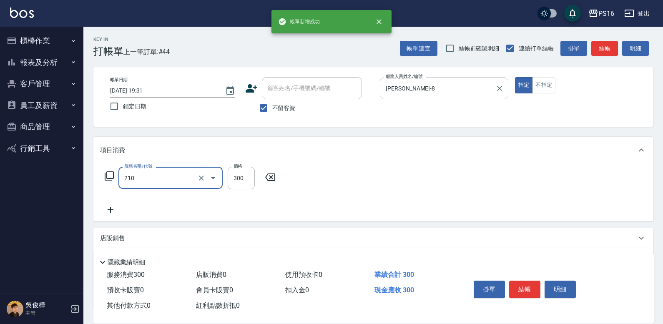
type input "歐娜洗髮精(210)"
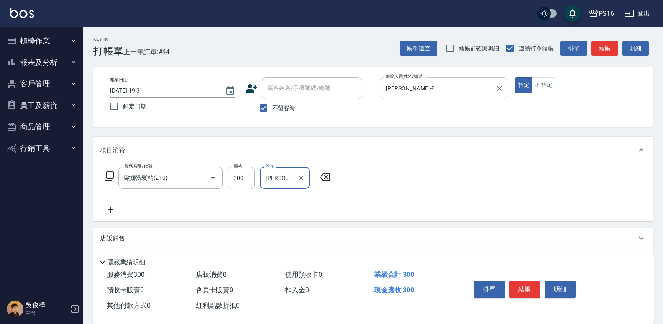
type input "[PERSON_NAME]-21"
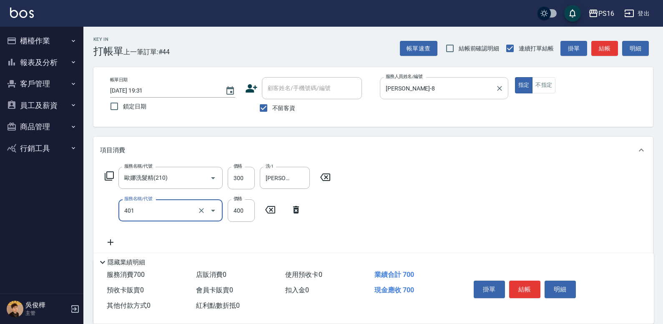
type input "剪髮(401)"
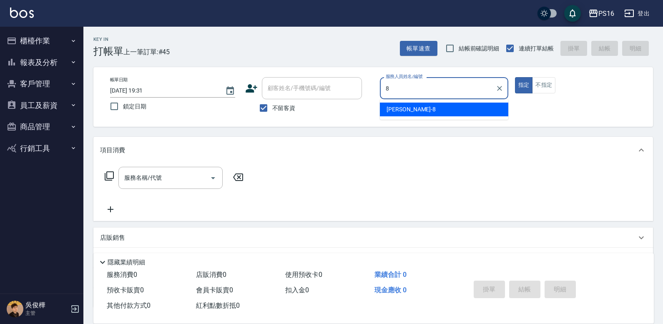
type input "[PERSON_NAME]-8"
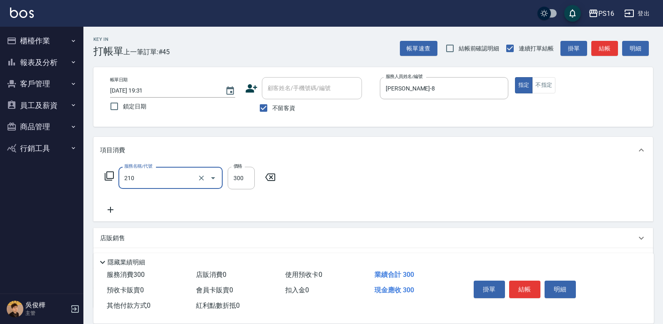
type input "歐娜洗髮精(210)"
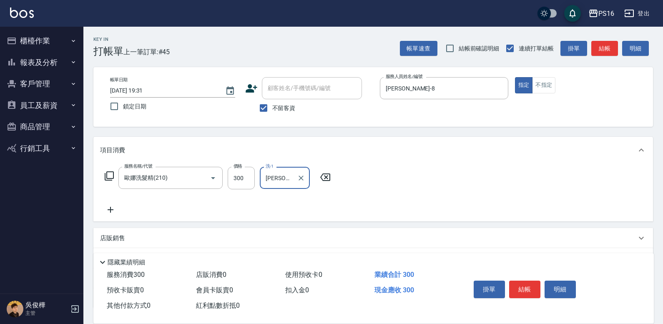
type input "[PERSON_NAME]-21"
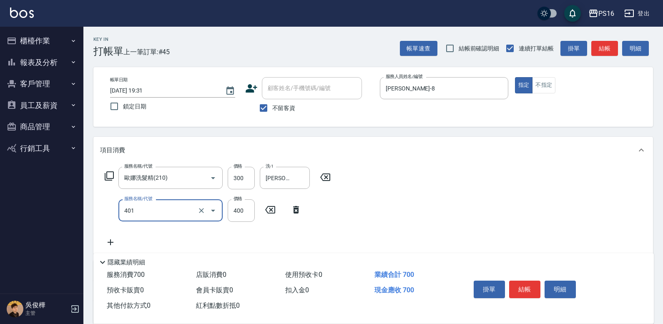
type input "剪髮(401)"
type input "250"
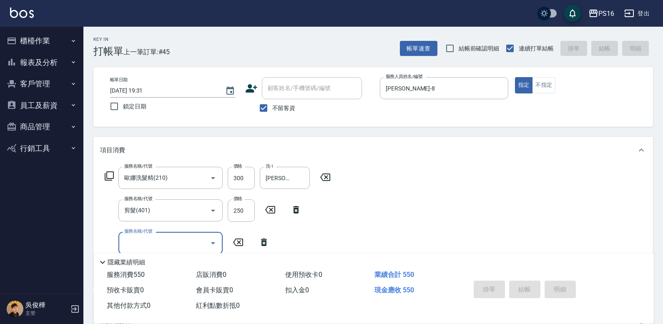
type input "[DATE] 19:33"
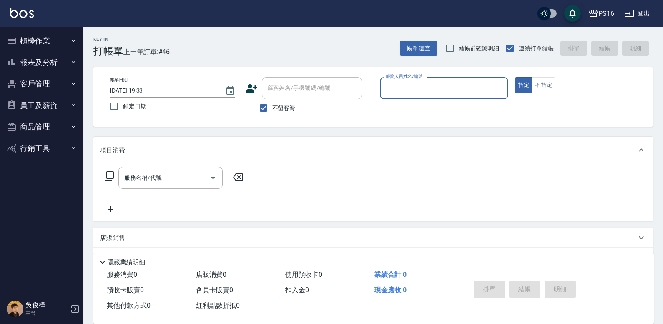
click at [55, 96] on button "員工及薪資" at bounding box center [41, 106] width 77 height 22
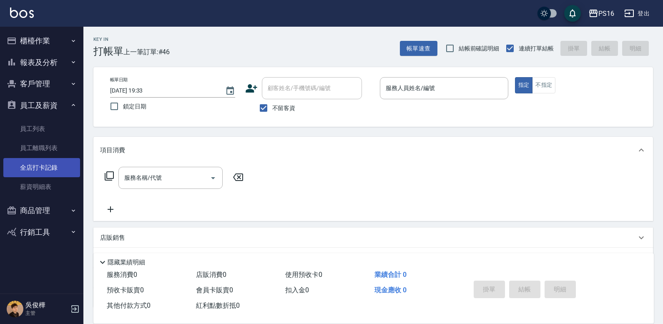
click at [55, 169] on link "全店打卡記錄" at bounding box center [41, 167] width 77 height 19
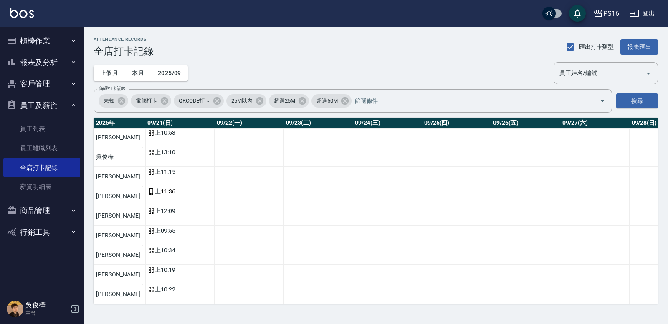
scroll to position [27, 1479]
click at [23, 16] on img at bounding box center [22, 13] width 24 height 10
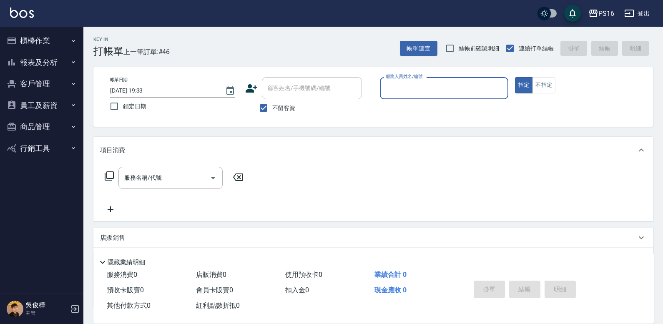
drag, startPoint x: 115, startPoint y: 29, endPoint x: 116, endPoint y: 36, distance: 7.6
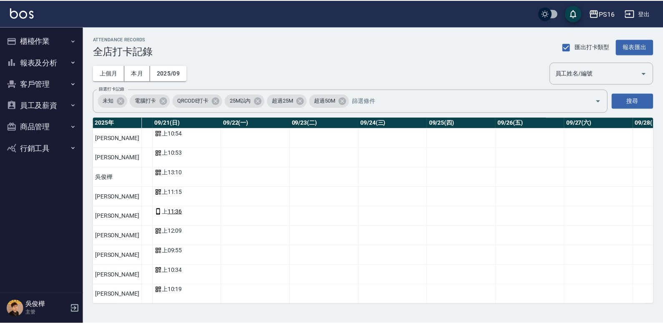
scroll to position [0, 1473]
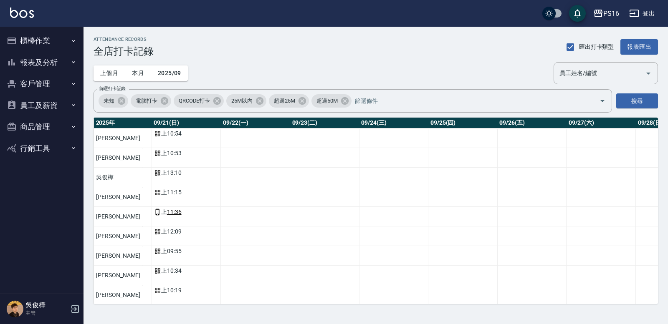
click at [26, 13] on img at bounding box center [22, 13] width 24 height 10
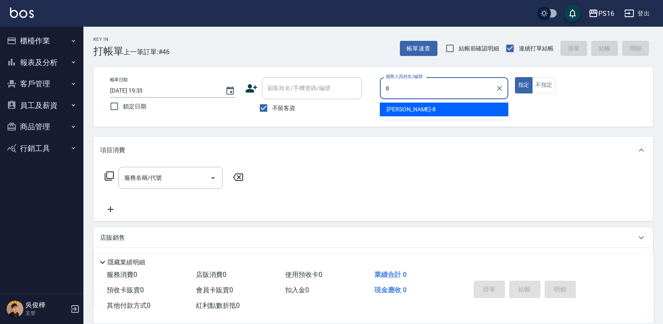
type input "[PERSON_NAME]-8"
type button "true"
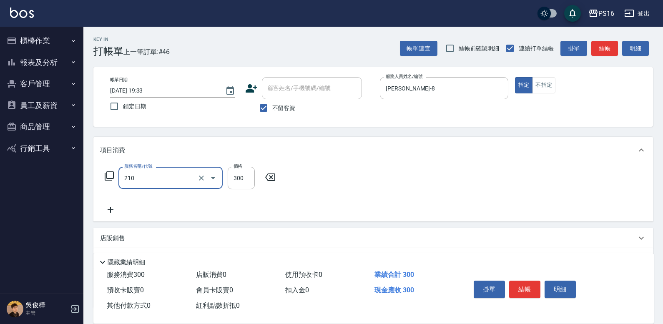
type input "歐娜洗髮精(210)"
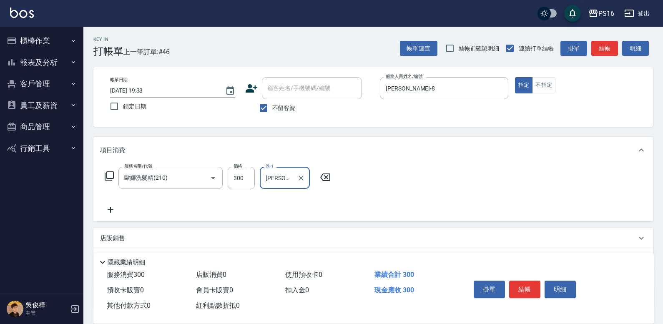
type input "[PERSON_NAME]-20"
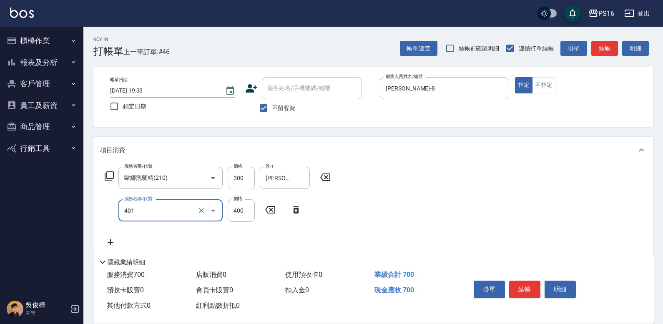
type input "剪髮(401)"
type input "250"
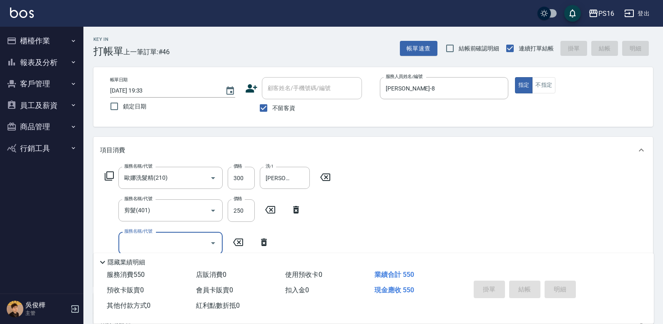
type input "[DATE] 20:02"
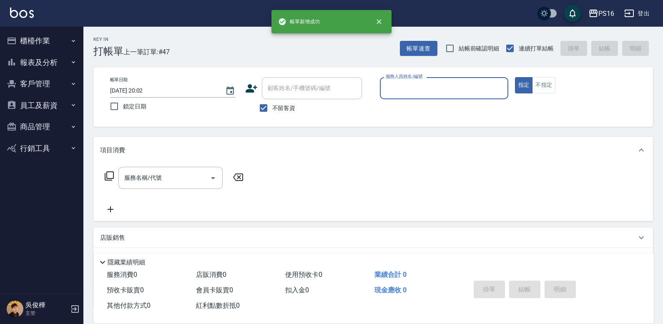
drag, startPoint x: 61, startPoint y: 37, endPoint x: 65, endPoint y: 35, distance: 4.3
click at [62, 34] on button "櫃檯作業" at bounding box center [41, 41] width 77 height 22
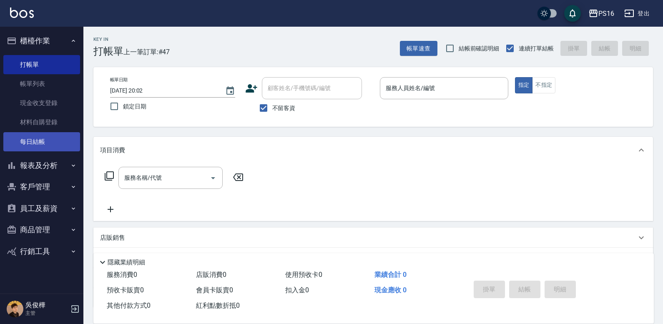
click at [48, 132] on link "每日結帳" at bounding box center [41, 141] width 77 height 19
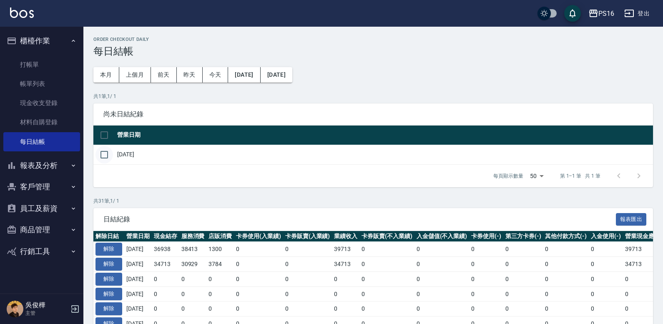
click at [108, 157] on input "checkbox" at bounding box center [105, 155] width 18 height 18
checkbox input "true"
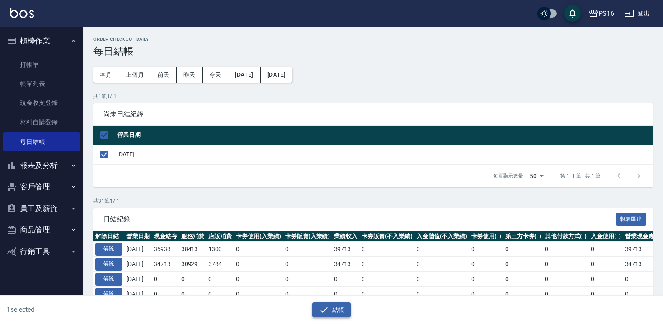
drag, startPoint x: 327, startPoint y: 309, endPoint x: 328, endPoint y: 303, distance: 6.9
click at [327, 308] on icon "button" at bounding box center [324, 310] width 10 height 10
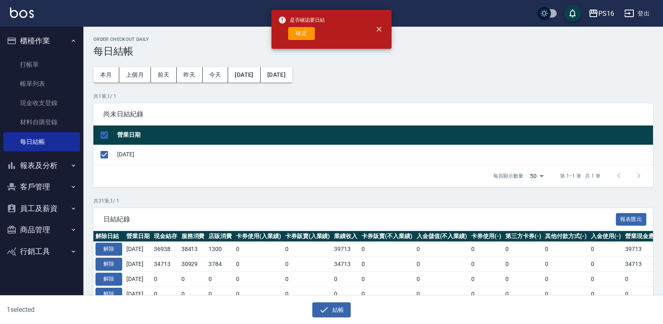
click at [301, 38] on button "確定" at bounding box center [301, 33] width 27 height 13
checkbox input "false"
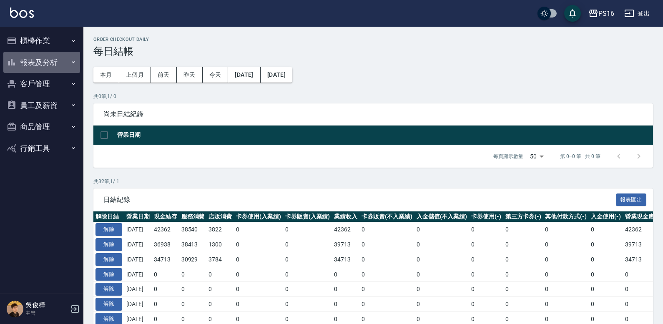
click at [36, 65] on button "報表及分析" at bounding box center [41, 63] width 77 height 22
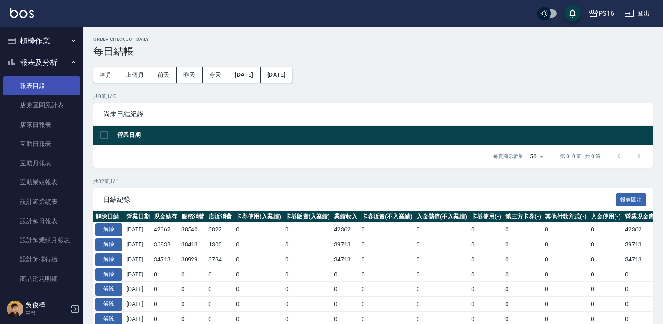
click at [43, 79] on link "報表目錄" at bounding box center [41, 85] width 77 height 19
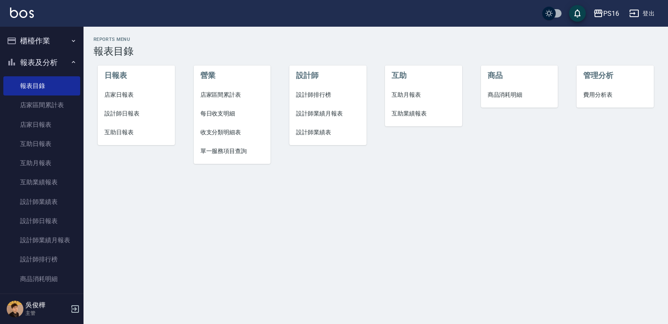
click at [119, 94] on span "店家日報表" at bounding box center [136, 95] width 64 height 9
click at [125, 111] on span "設計師日報表" at bounding box center [136, 113] width 64 height 9
click at [128, 132] on span "互助日報表" at bounding box center [136, 132] width 64 height 9
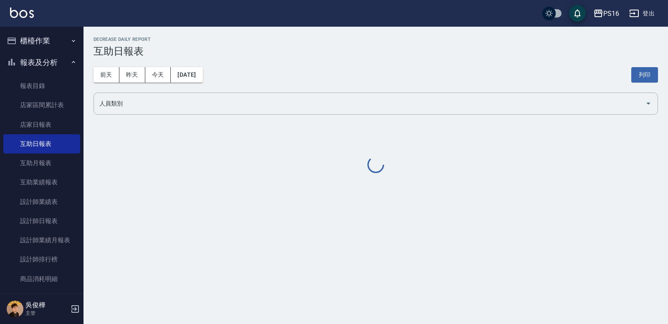
click at [179, 89] on div "前天 昨天 今天 2025/09/21 列印" at bounding box center [375, 74] width 564 height 35
click at [179, 99] on input "人員類別" at bounding box center [369, 103] width 544 height 15
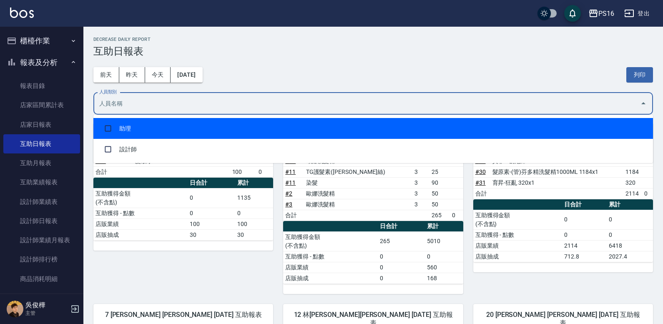
click at [181, 131] on li "助理" at bounding box center [373, 128] width 560 height 21
checkbox input "true"
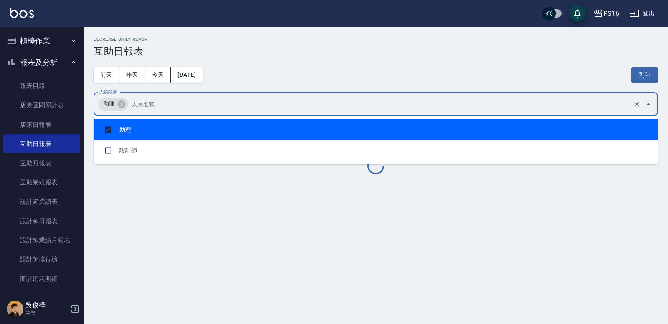
click at [327, 50] on h3 "互助日報表" at bounding box center [375, 51] width 564 height 12
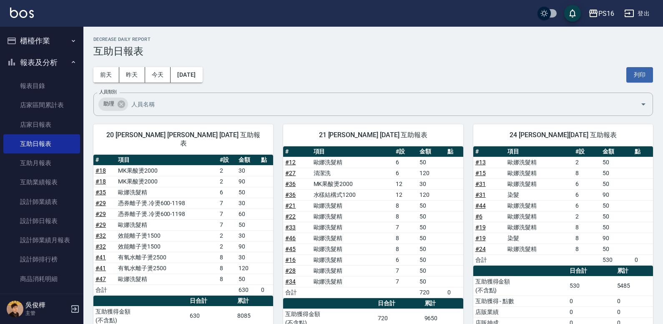
click at [646, 78] on button "列印" at bounding box center [640, 74] width 27 height 15
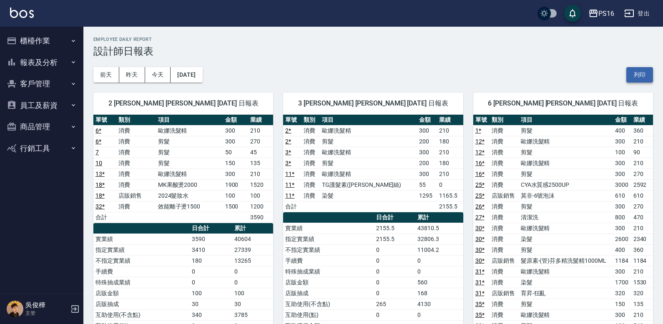
click at [640, 71] on button "列印" at bounding box center [640, 74] width 27 height 15
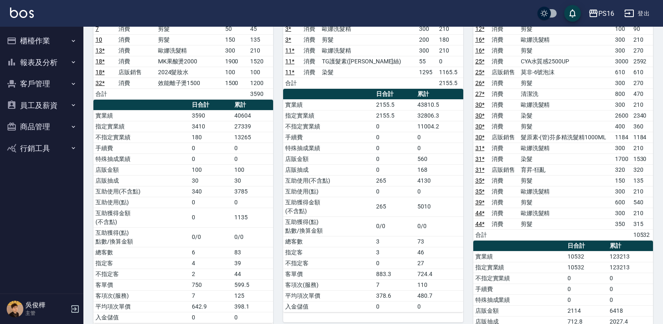
scroll to position [159, 0]
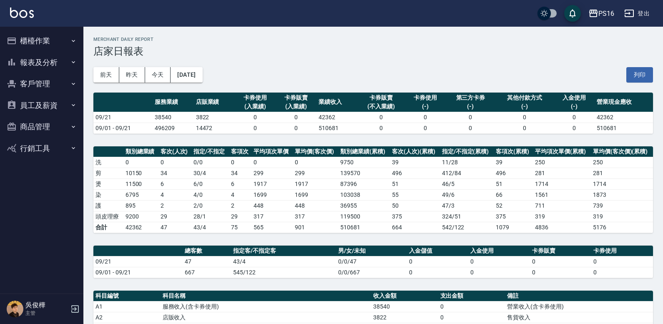
click at [635, 79] on button "列印" at bounding box center [640, 74] width 27 height 15
